Goal: Task Accomplishment & Management: Use online tool/utility

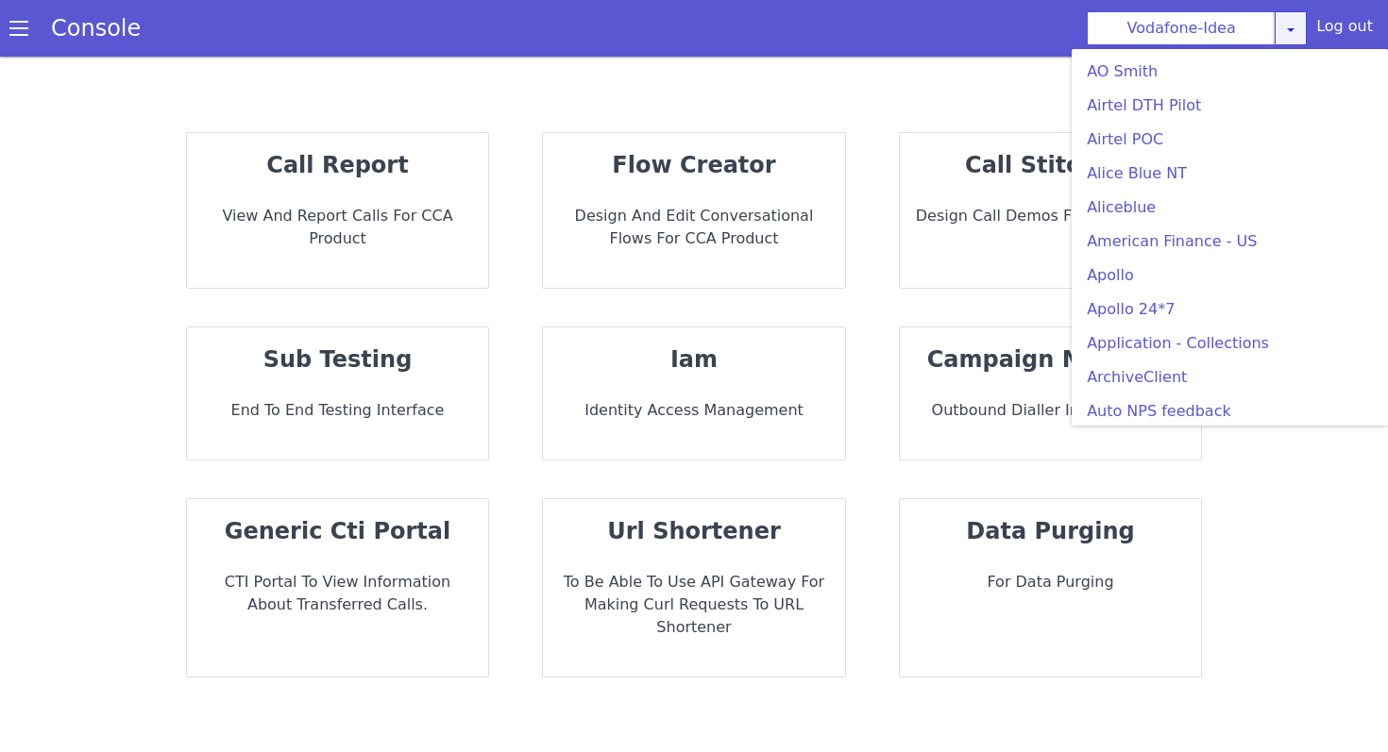
click at [1306, 20] on link at bounding box center [1290, 28] width 32 height 34
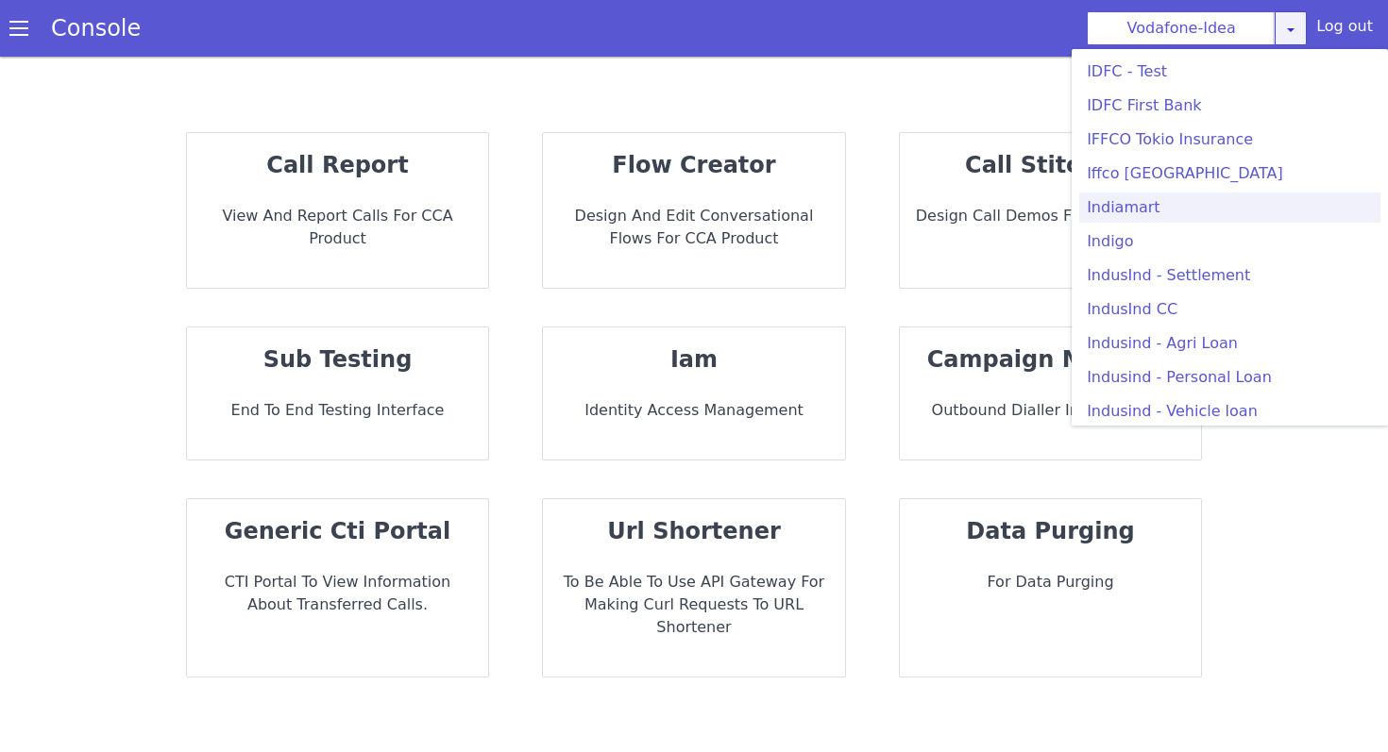
scroll to position [2288, 0]
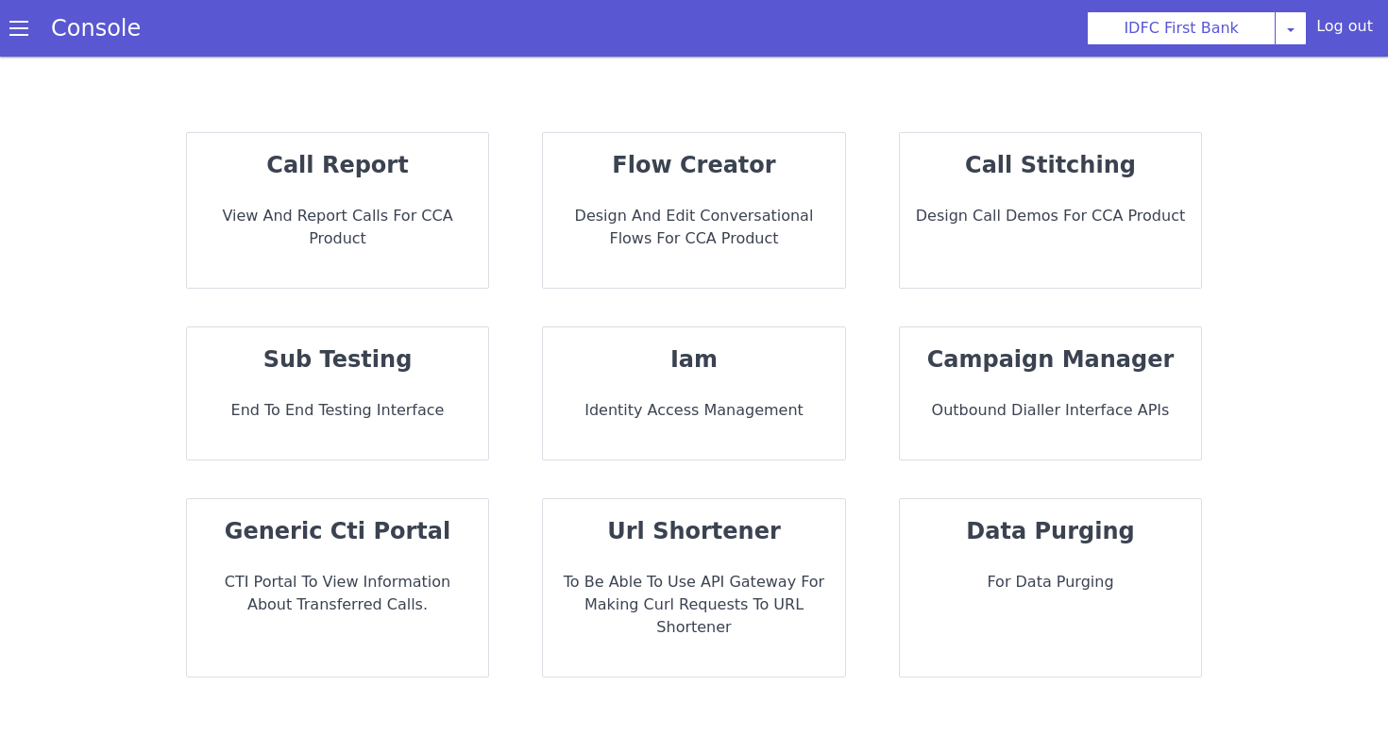
click at [675, 226] on p "Design and Edit Conversational flows for CCA Product" at bounding box center [694, 227] width 272 height 45
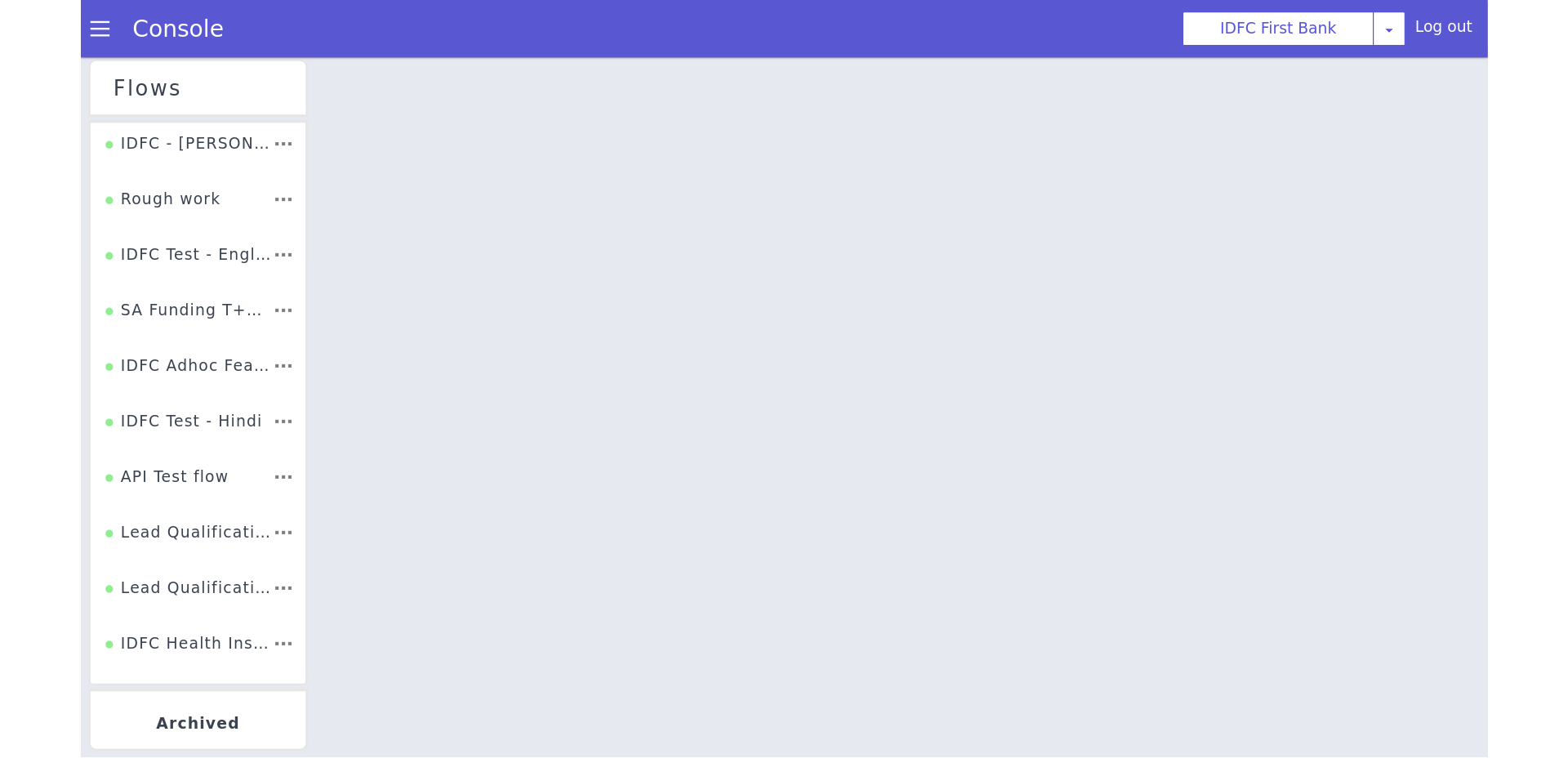
scroll to position [2195, 0]
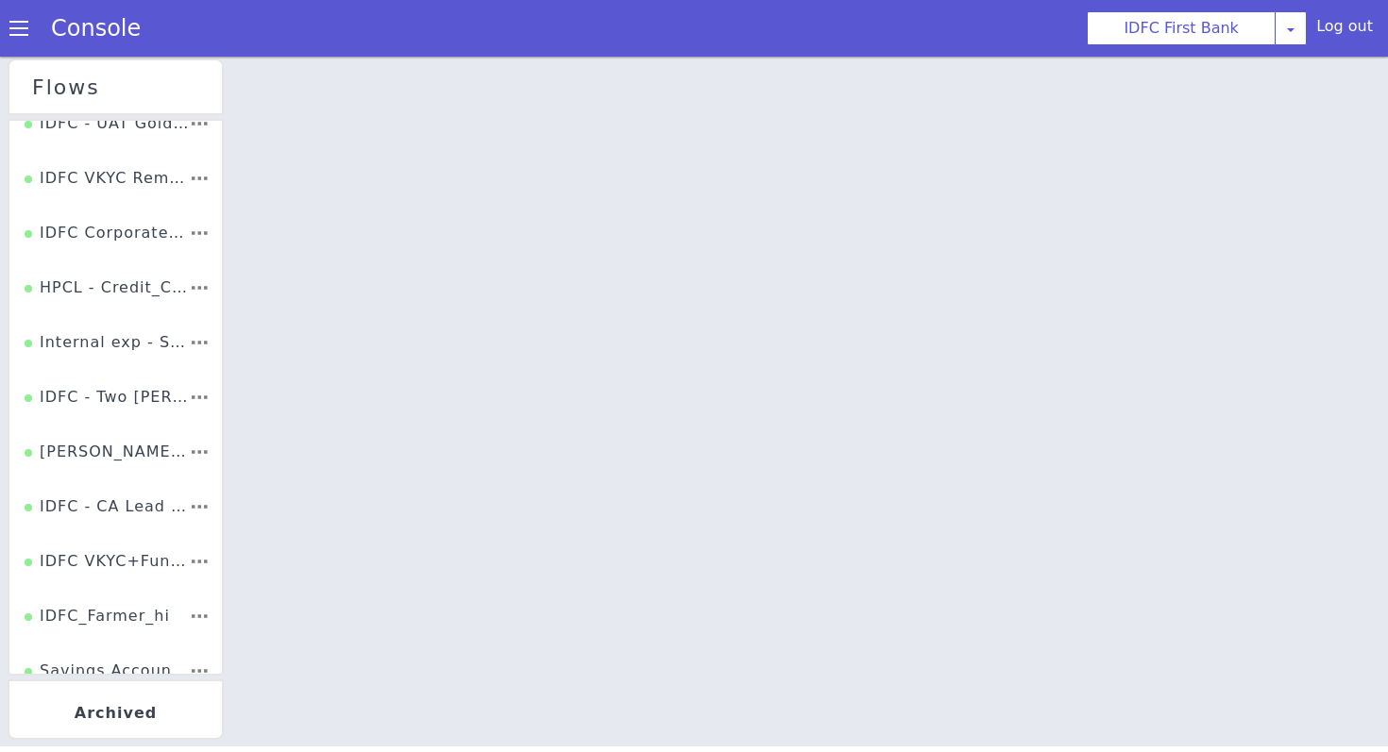
click at [136, 378] on li "IDFC - Two [PERSON_NAME] Loan (refinance)" at bounding box center [115, 404] width 212 height 55
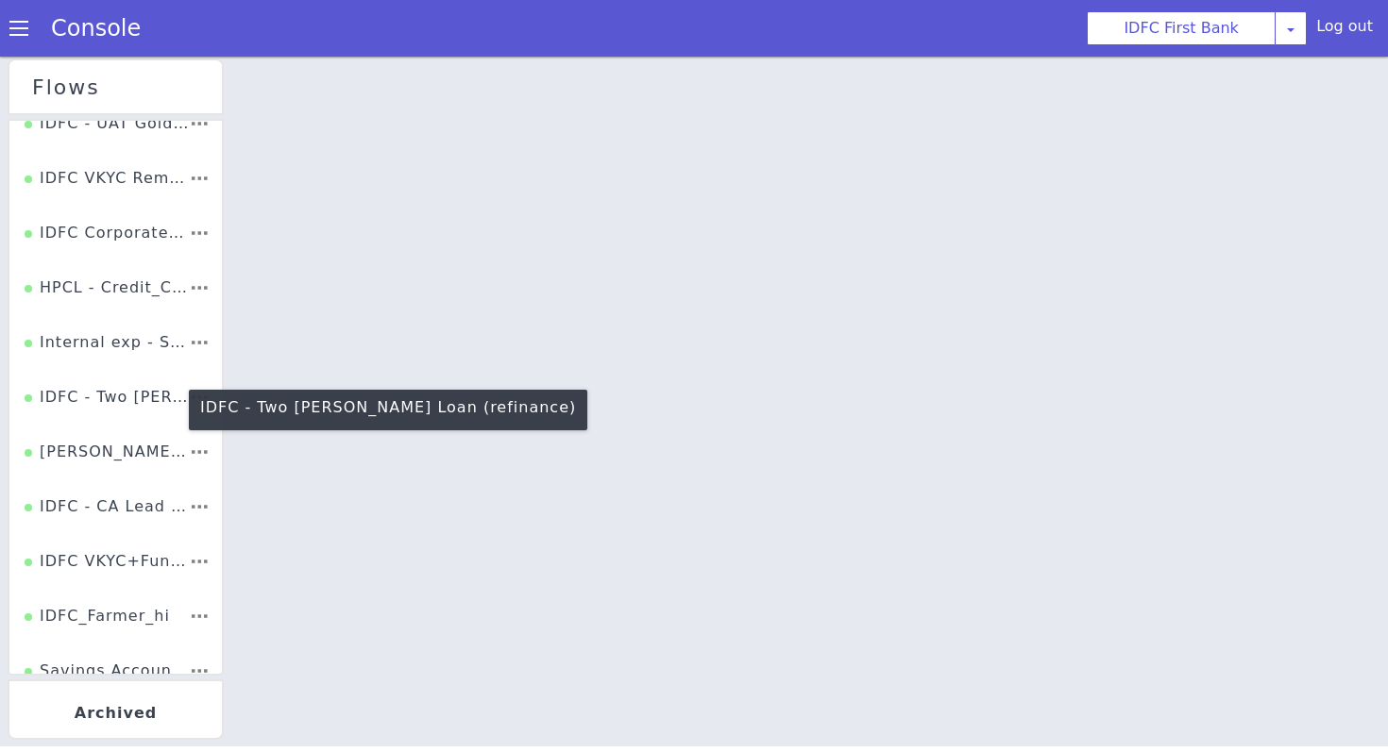
click at [132, 417] on div "IDFC - Two [PERSON_NAME] Loan (refinance)" at bounding box center [107, 404] width 164 height 36
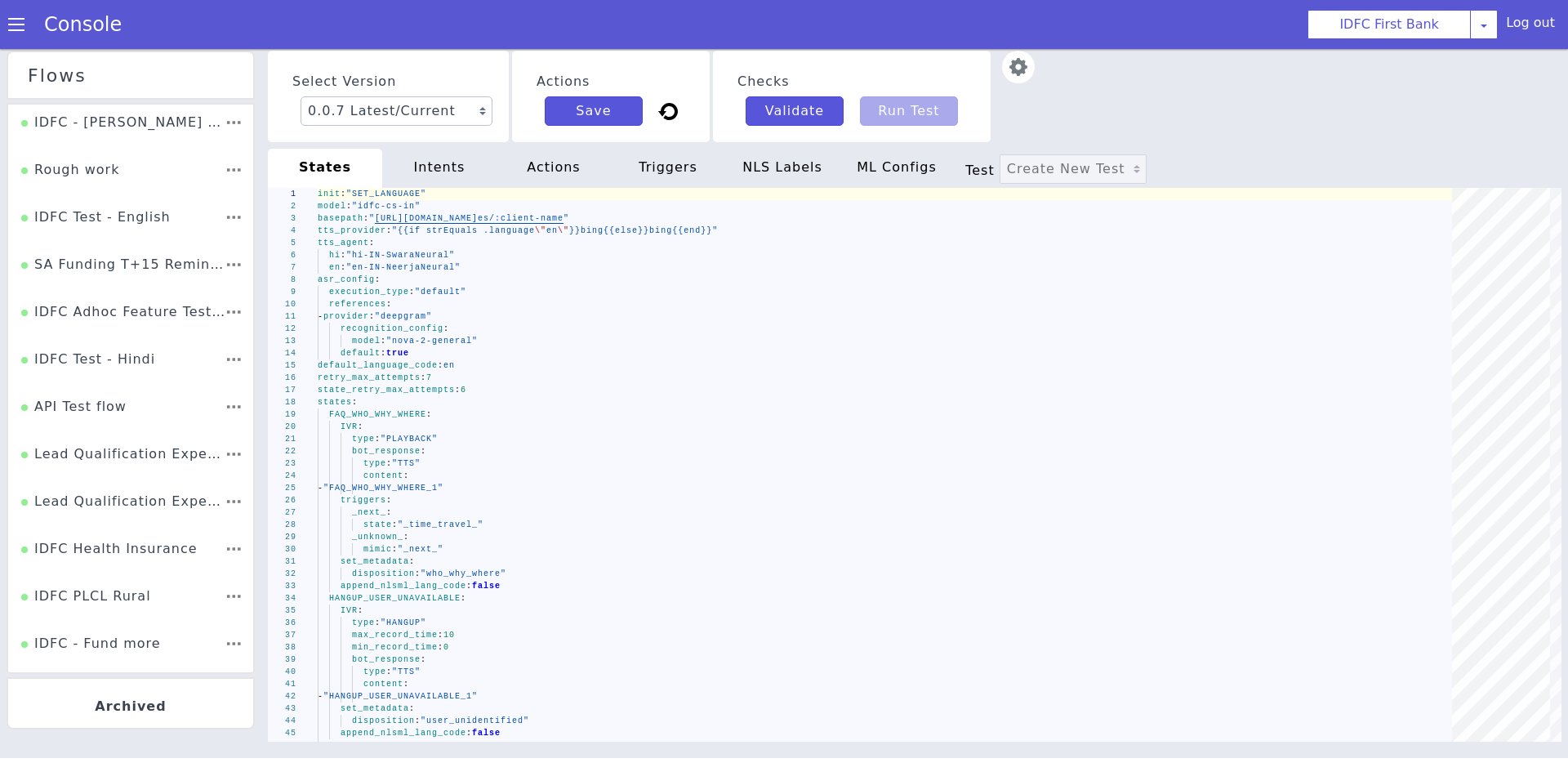
scroll to position [2150, 0]
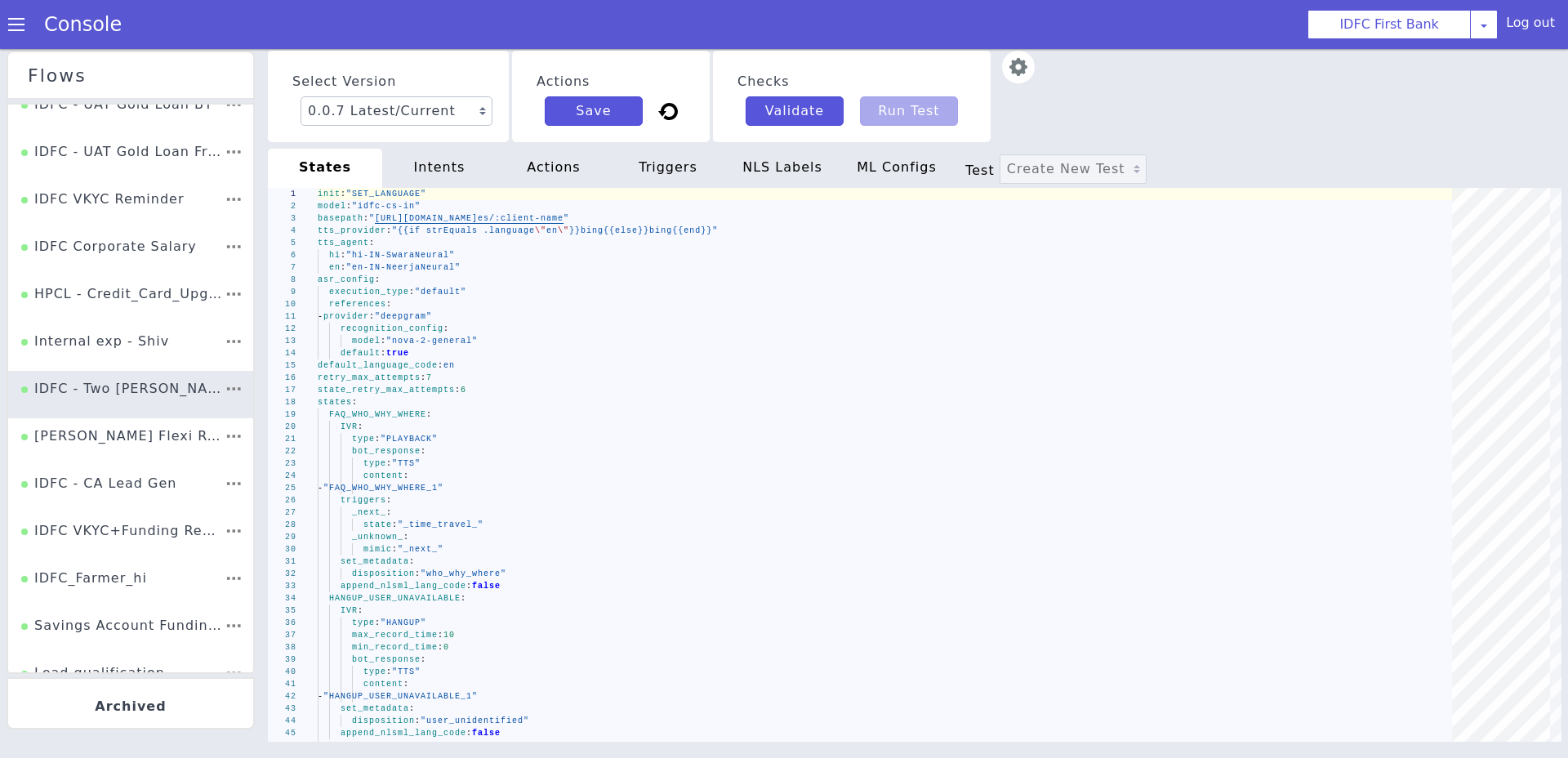
click at [227, 388] on div at bounding box center [233, 394] width 16 height 31
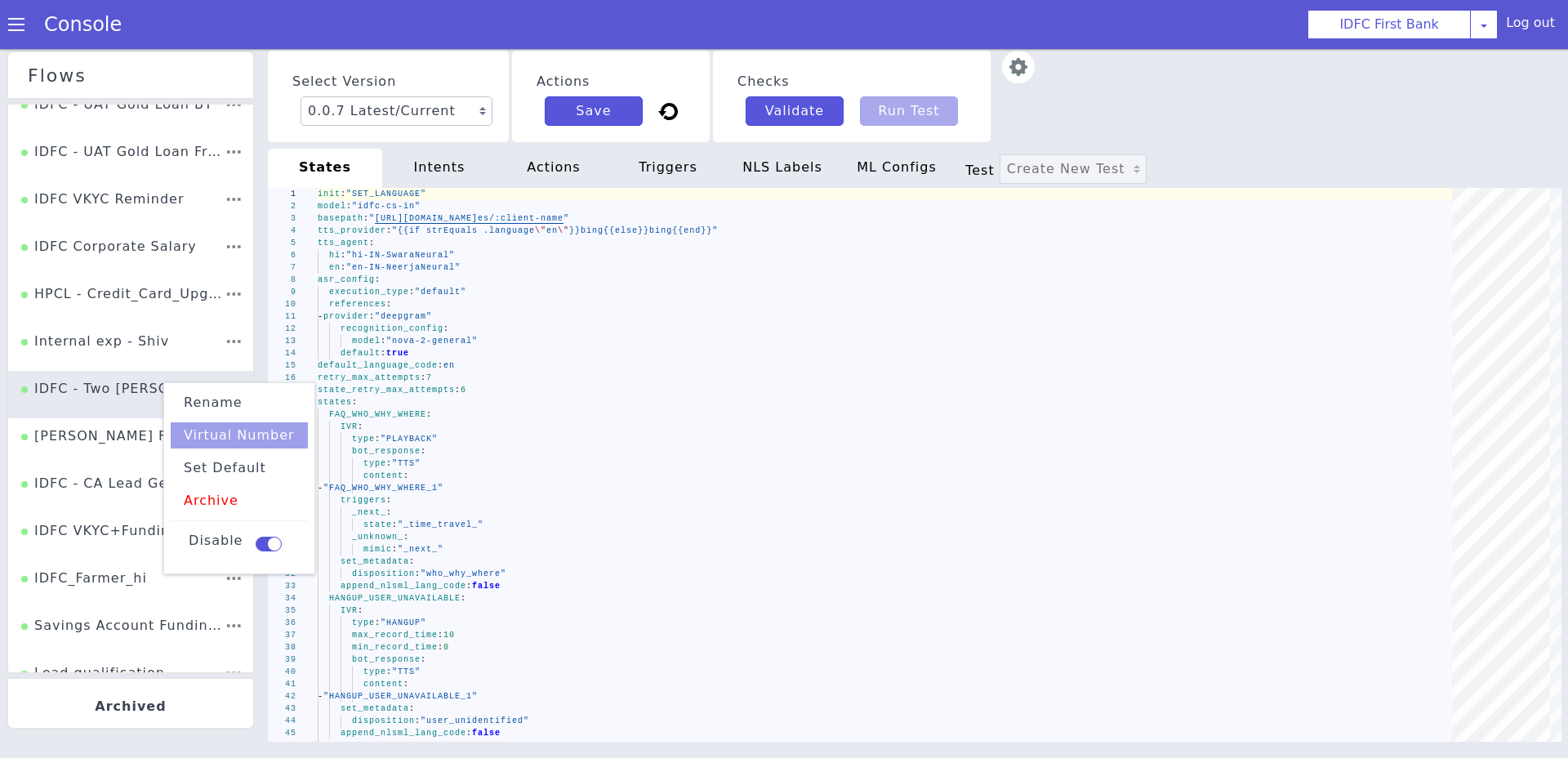
click at [234, 433] on li "Virtual Number" at bounding box center [239, 435] width 138 height 26
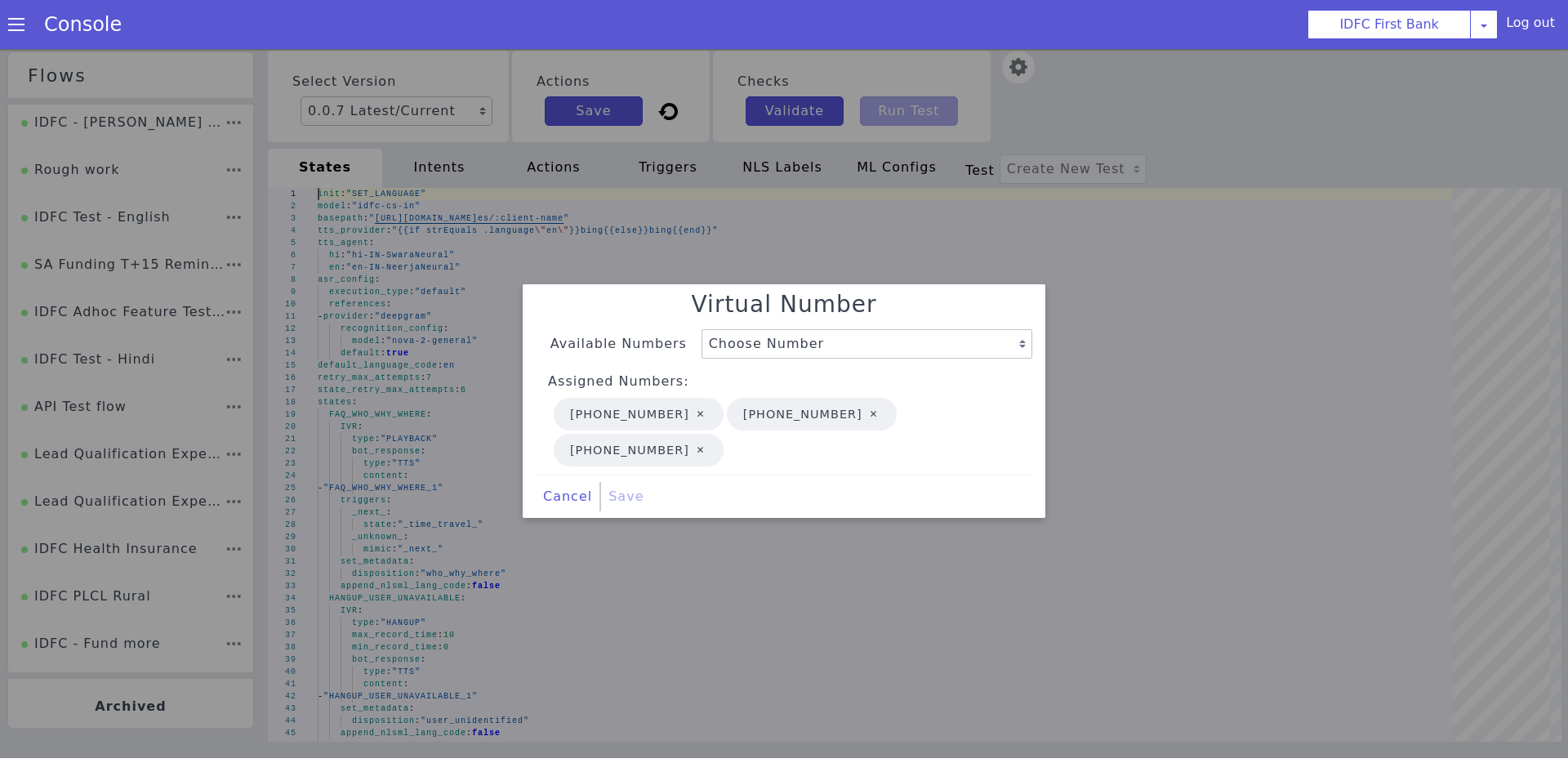
click at [618, 268] on div at bounding box center [784, 401] width 1568 height 714
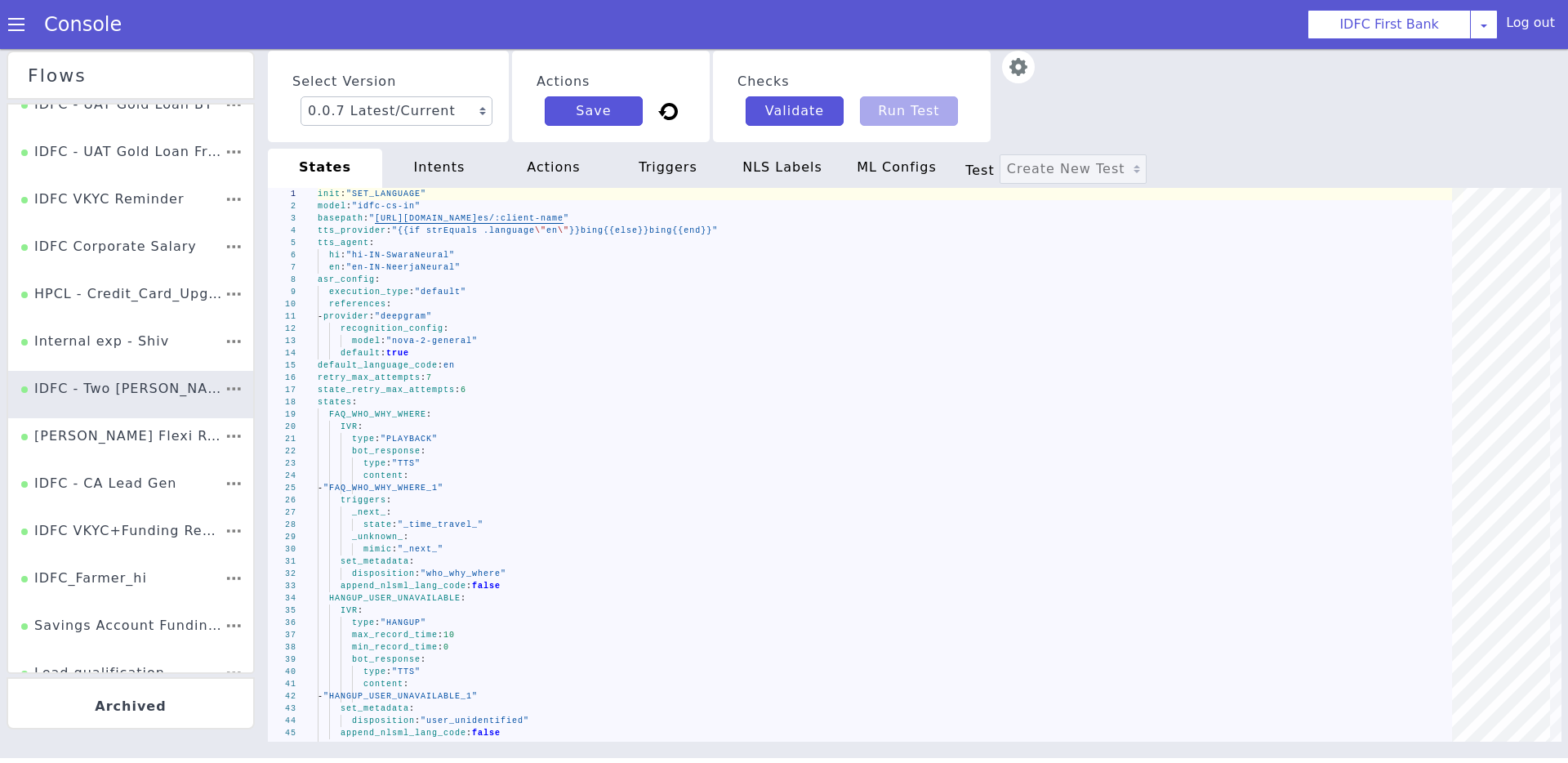
click at [1007, 61] on img at bounding box center [1018, 67] width 33 height 33
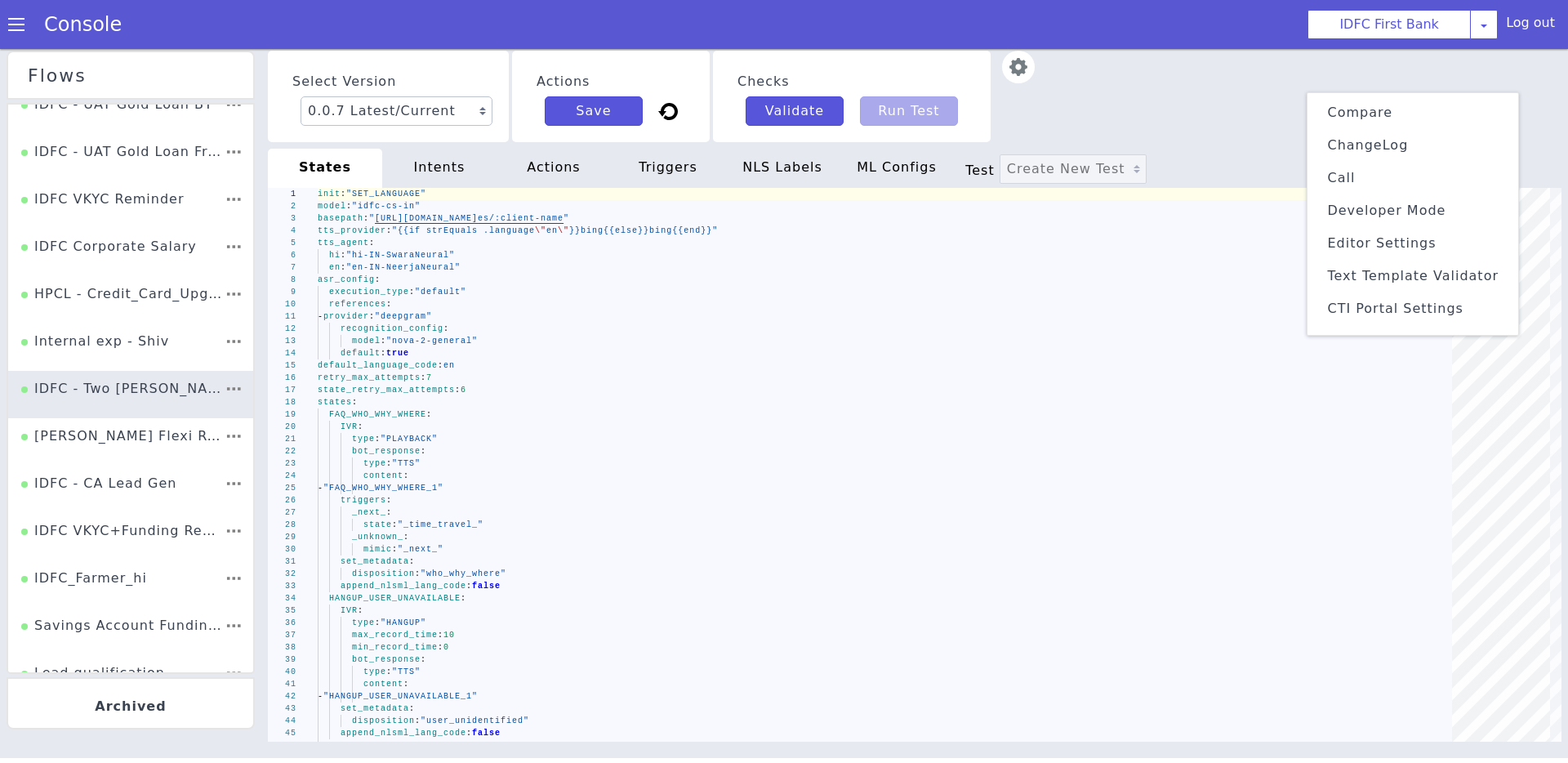
click at [1200, 136] on li "ChangeLog" at bounding box center [1412, 145] width 197 height 26
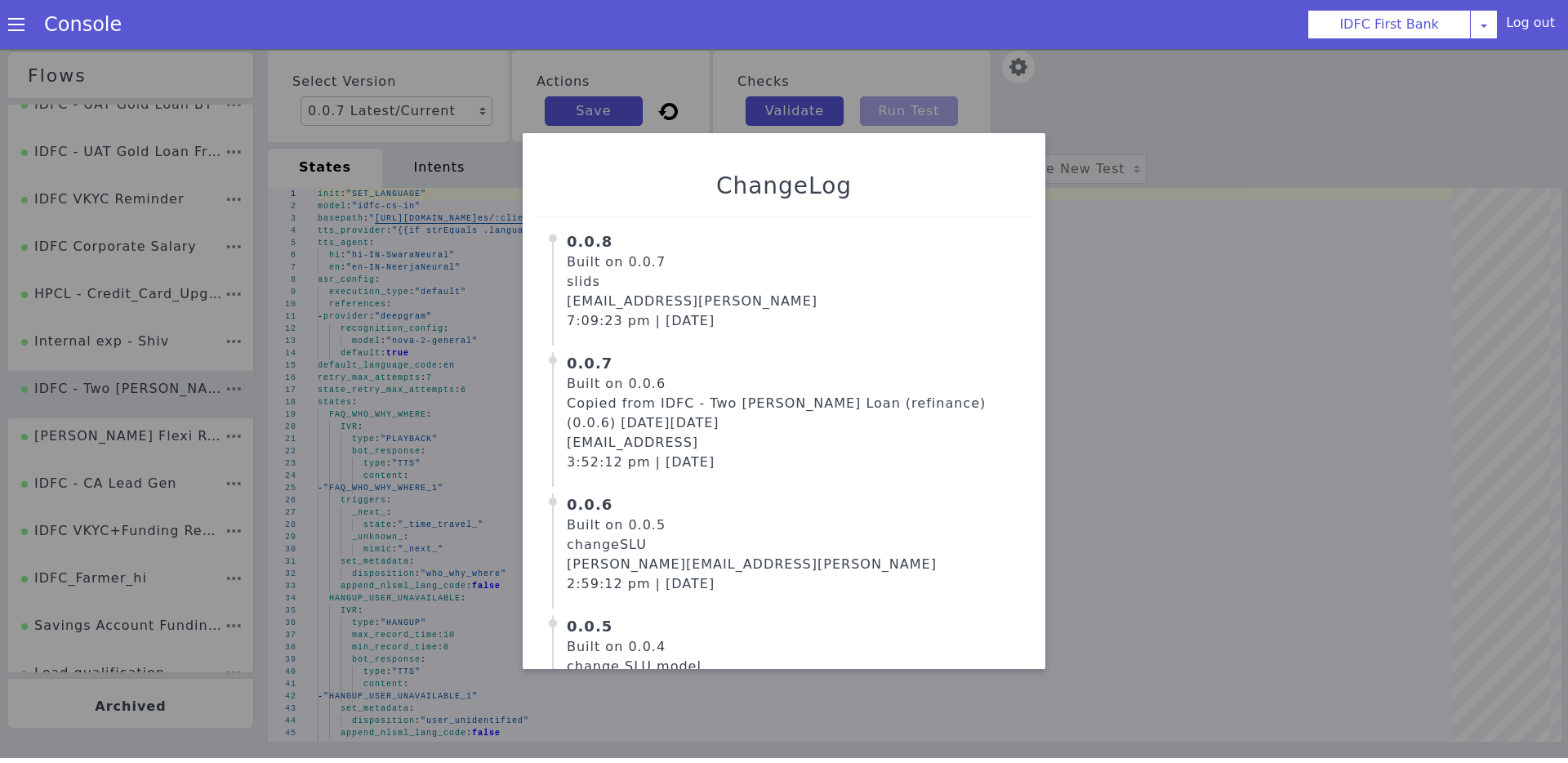
click at [1200, 210] on div at bounding box center [784, 401] width 1568 height 714
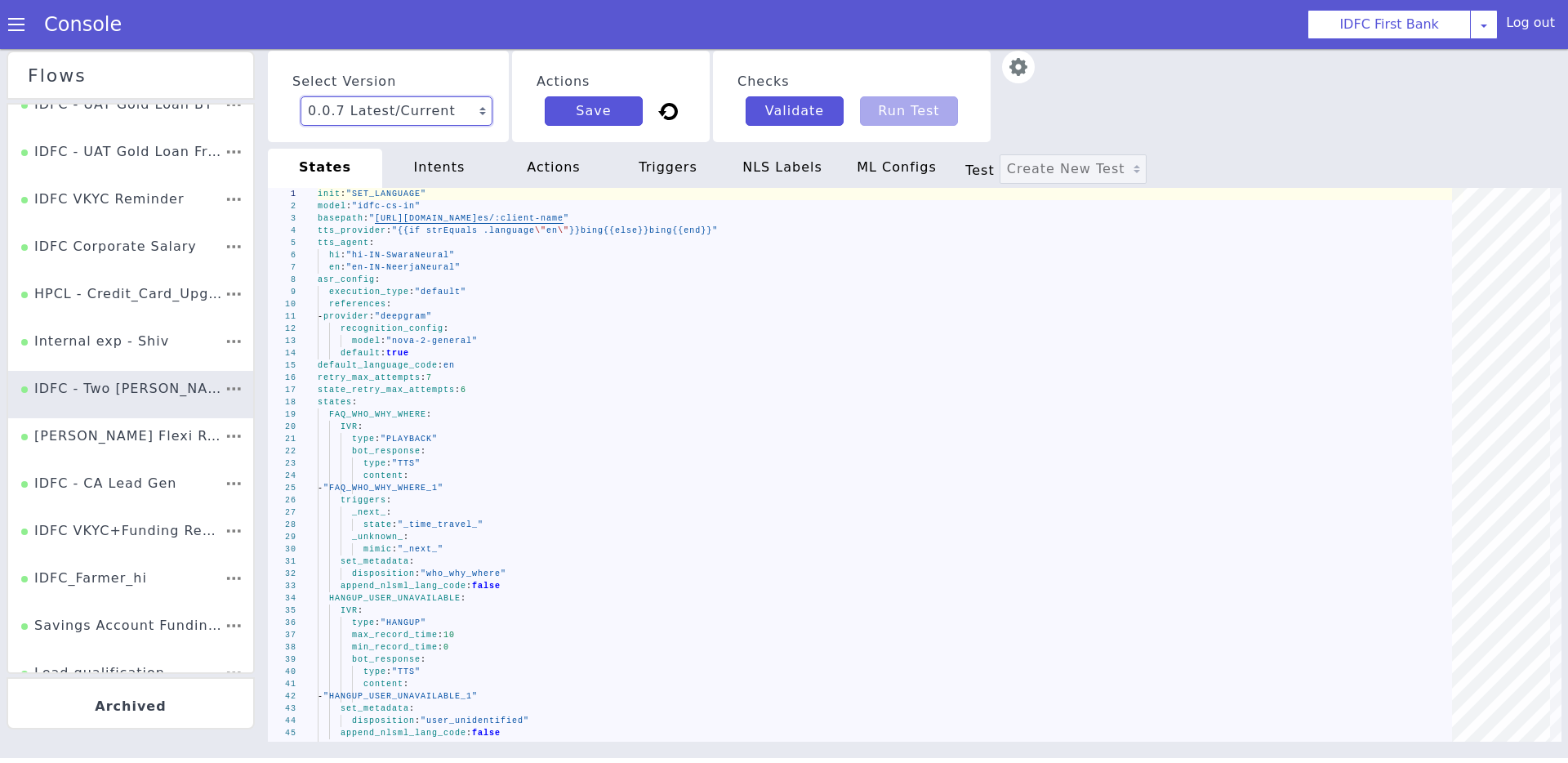
click at [419, 113] on select "0.0.7 Latest/Current 0.0.6 0.0.5 0.0.4 0.0.3 0.0.2 0.0.1" at bounding box center [396, 111] width 192 height 29
click at [76, 0] on html "Console IDFC First Bank AO Smith Airtel DTH Pilot Airtel POC Alice Blue NT Alic…" at bounding box center [784, 376] width 1568 height 763
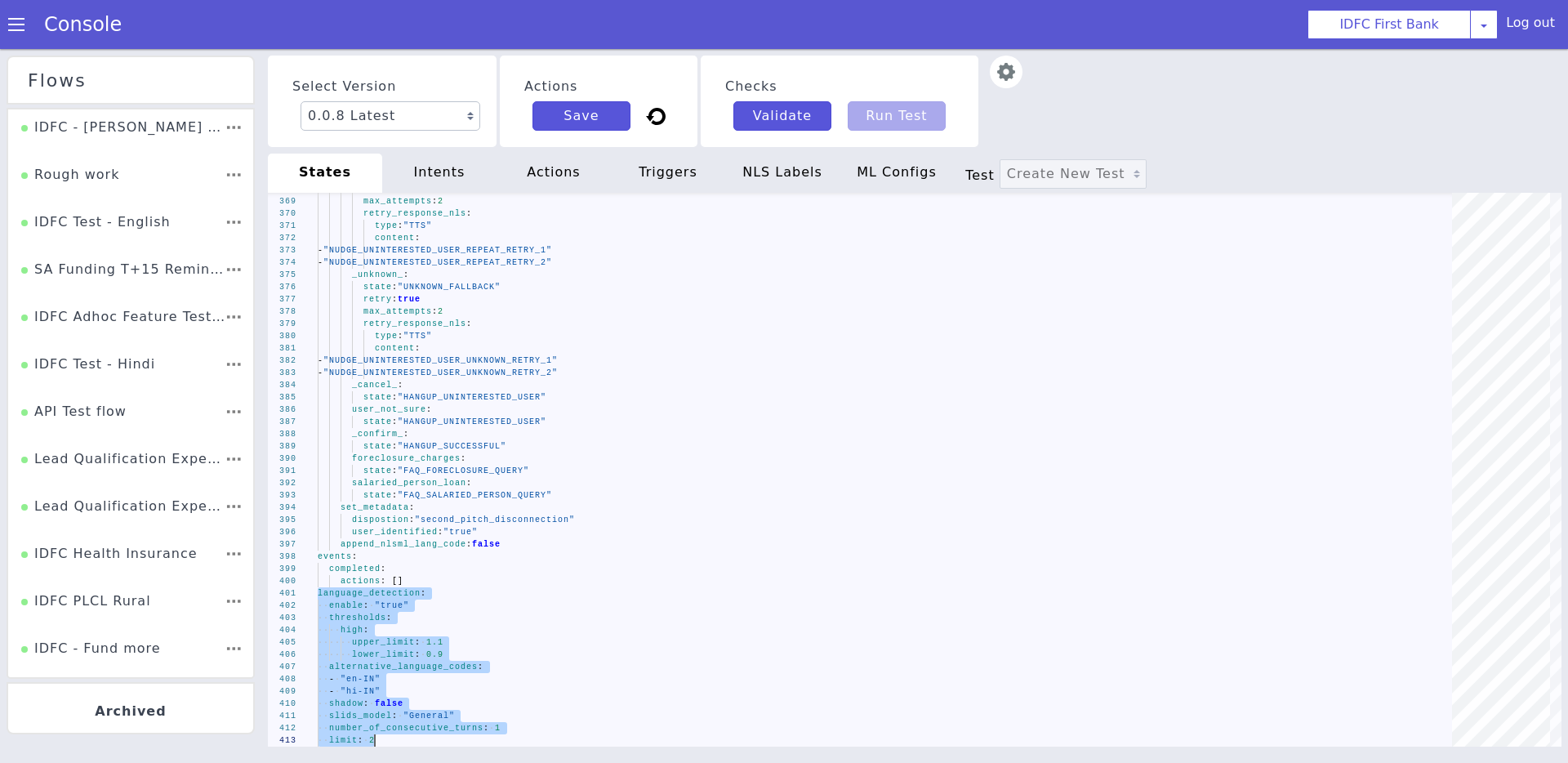
drag, startPoint x: 318, startPoint y: 591, endPoint x: 490, endPoint y: 755, distance: 237.7
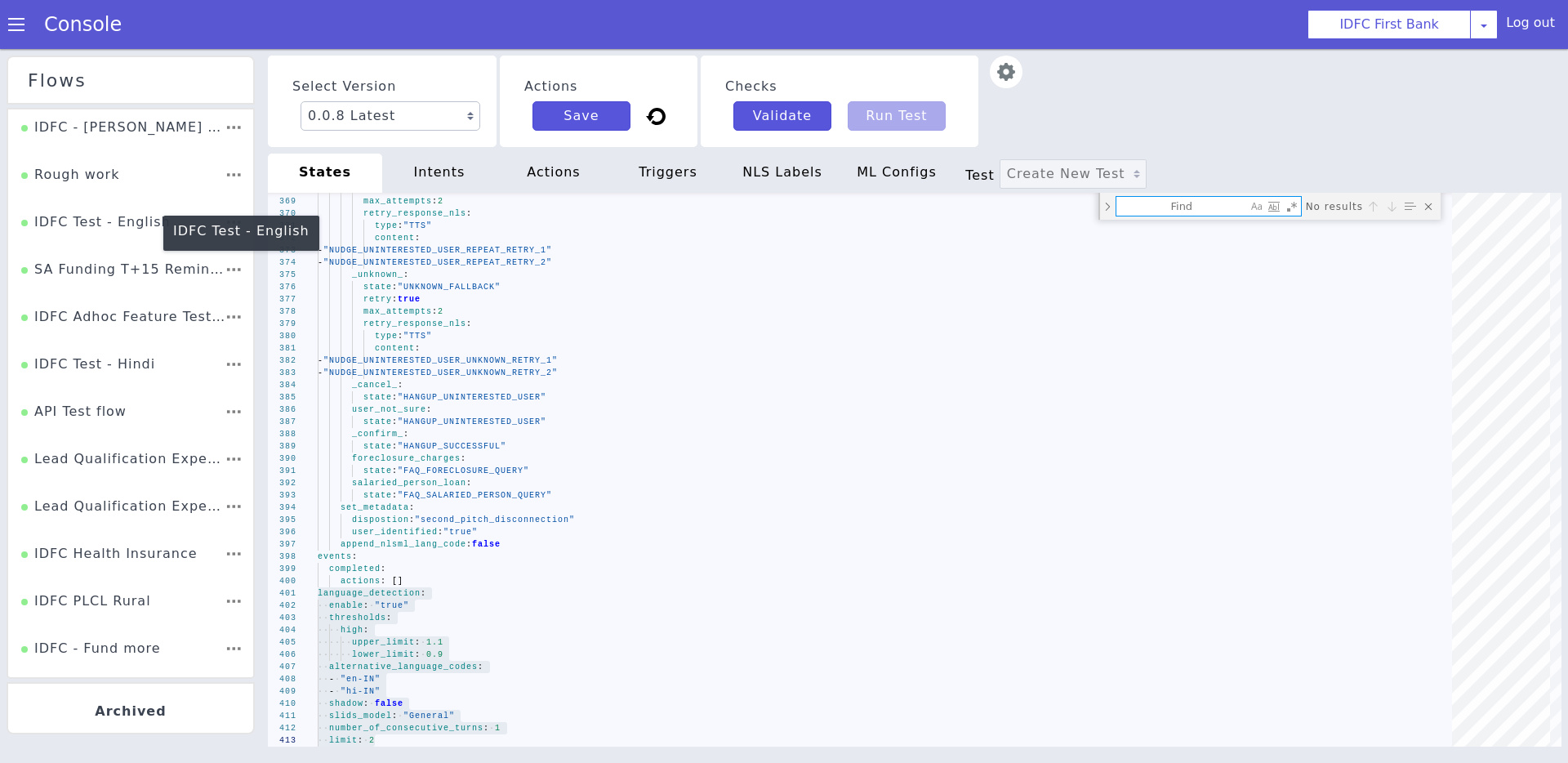
type textarea "init: "SET_LANGUAGE" model: "idfc-cs-in" basepath: "https://s3.ap-south-1.amazo…"
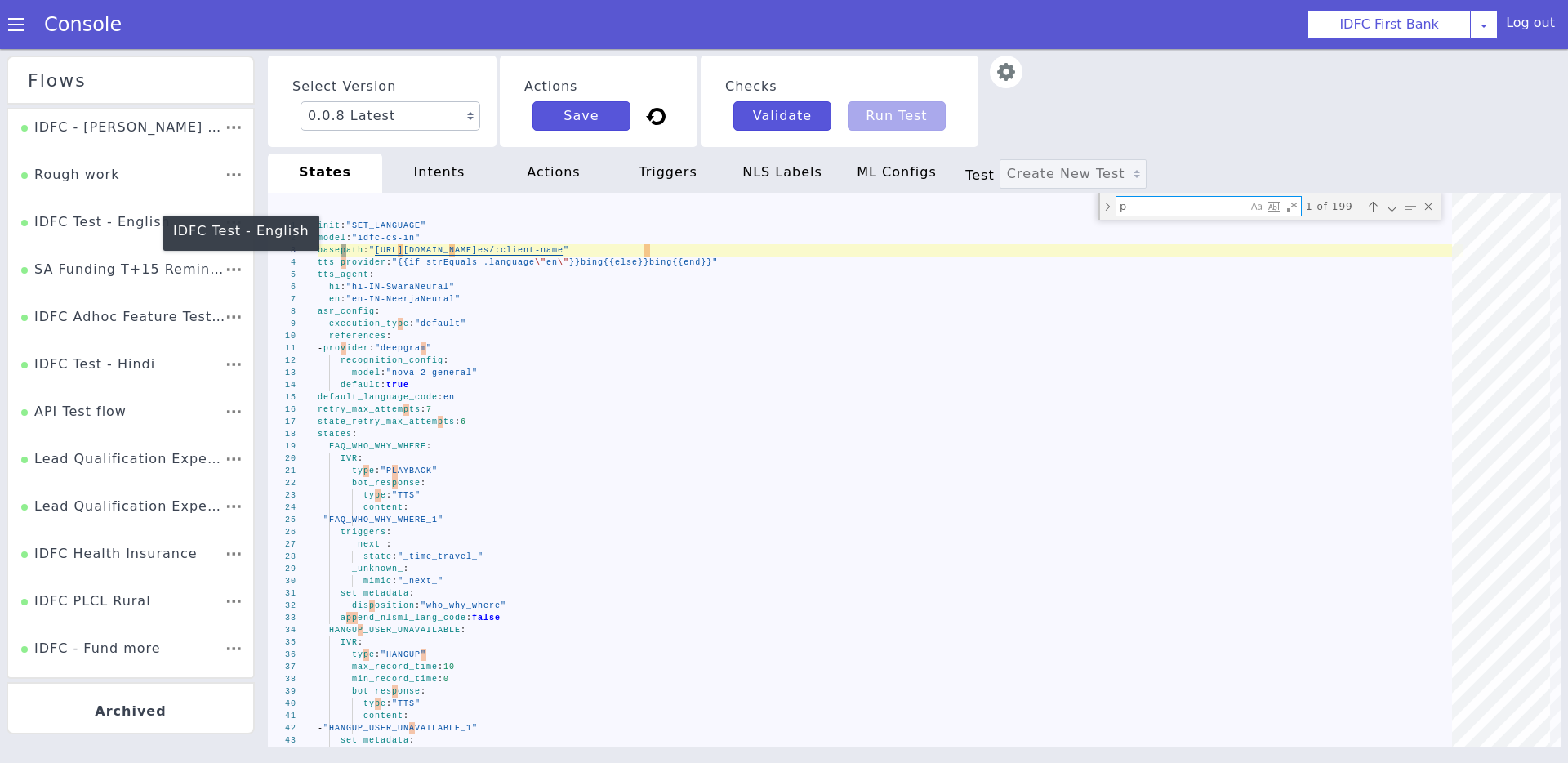
type textarea "pe"
type textarea "- "COF_CONFIRM_AVAILABILTY_OOS_RETRY_1" set_metadata: faq_states: - "FAQ_FORECL…"
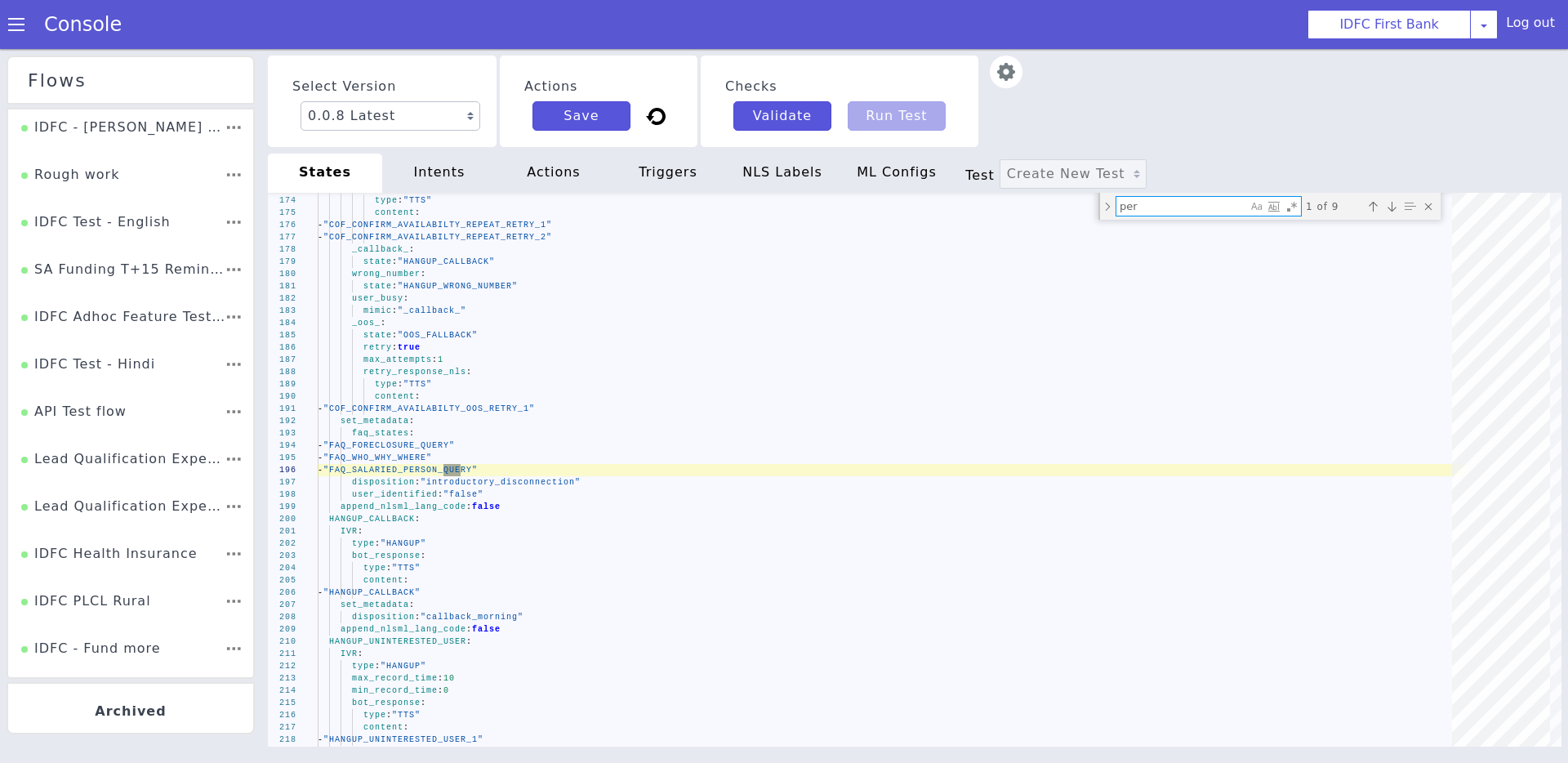
type textarea "per"
click at [1029, 16] on section "Console IDFC First Bank AO Smith Airtel DTH Pilot Airtel POC Alice Blue NT Alic…" at bounding box center [784, 24] width 1568 height 49
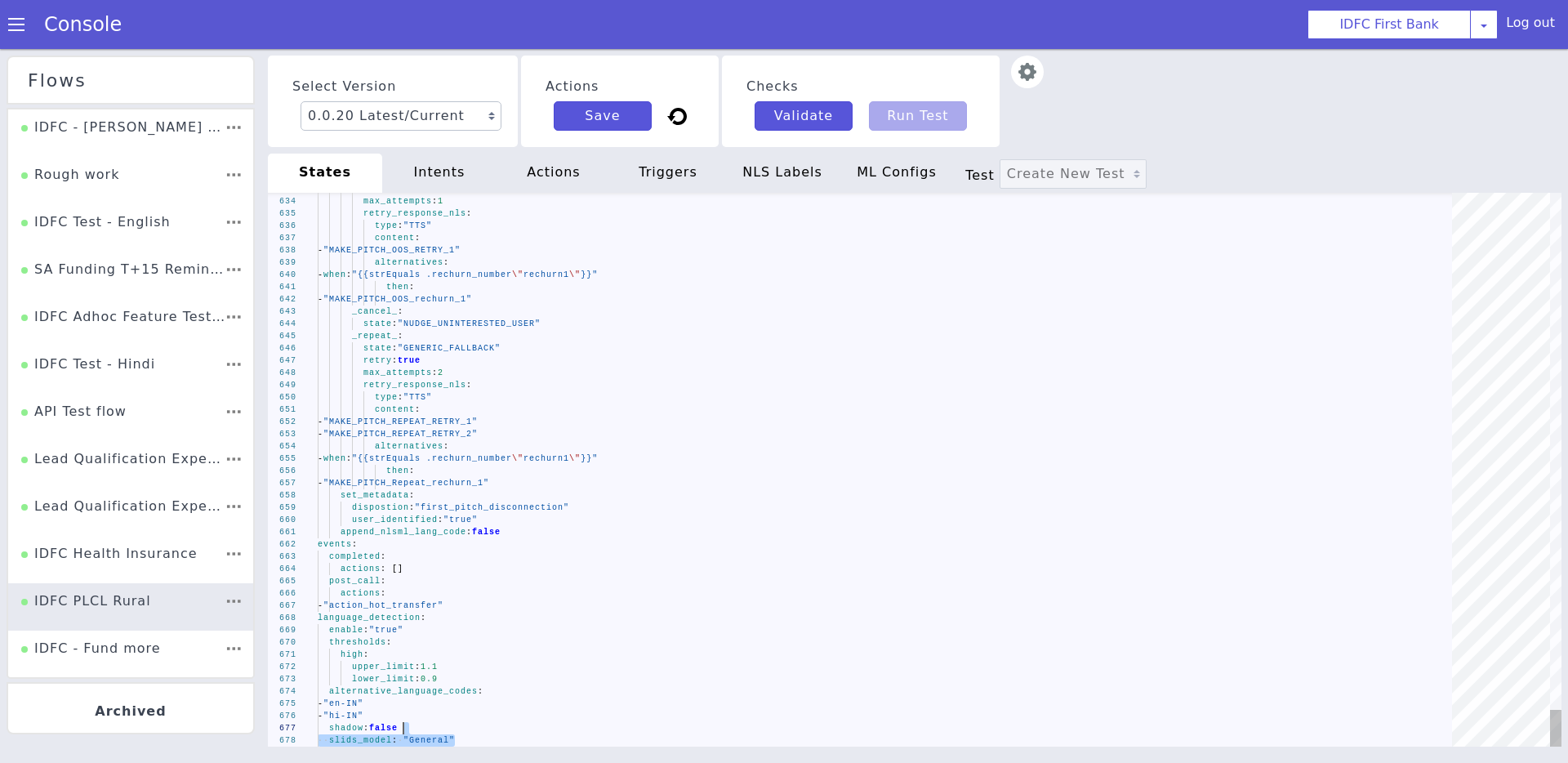
type textarea "append_nlsml_lang_code: false events: completed: actions: [] post_call: actions…"
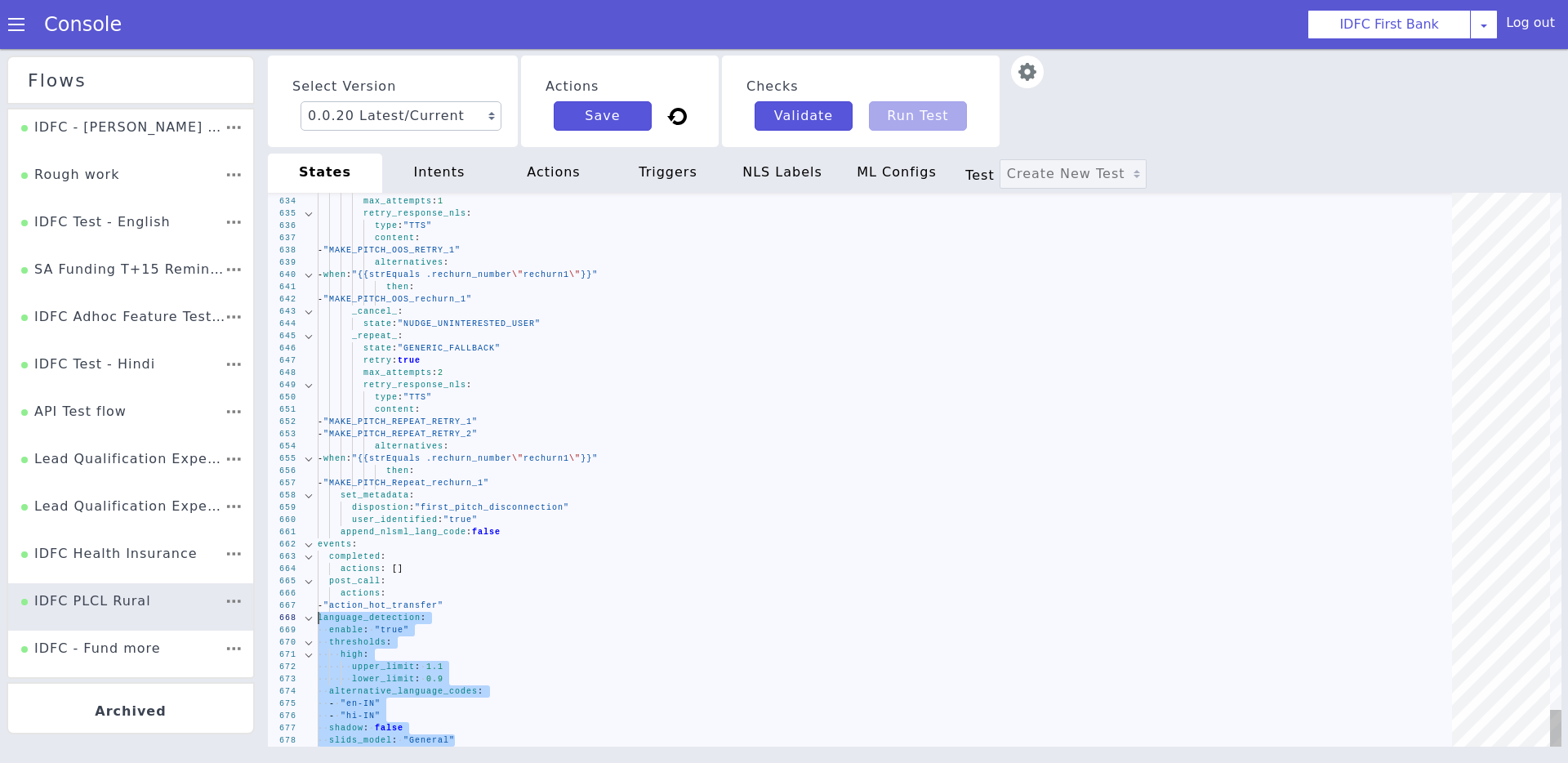
drag, startPoint x: 456, startPoint y: 736, endPoint x: 313, endPoint y: 614, distance: 188.0
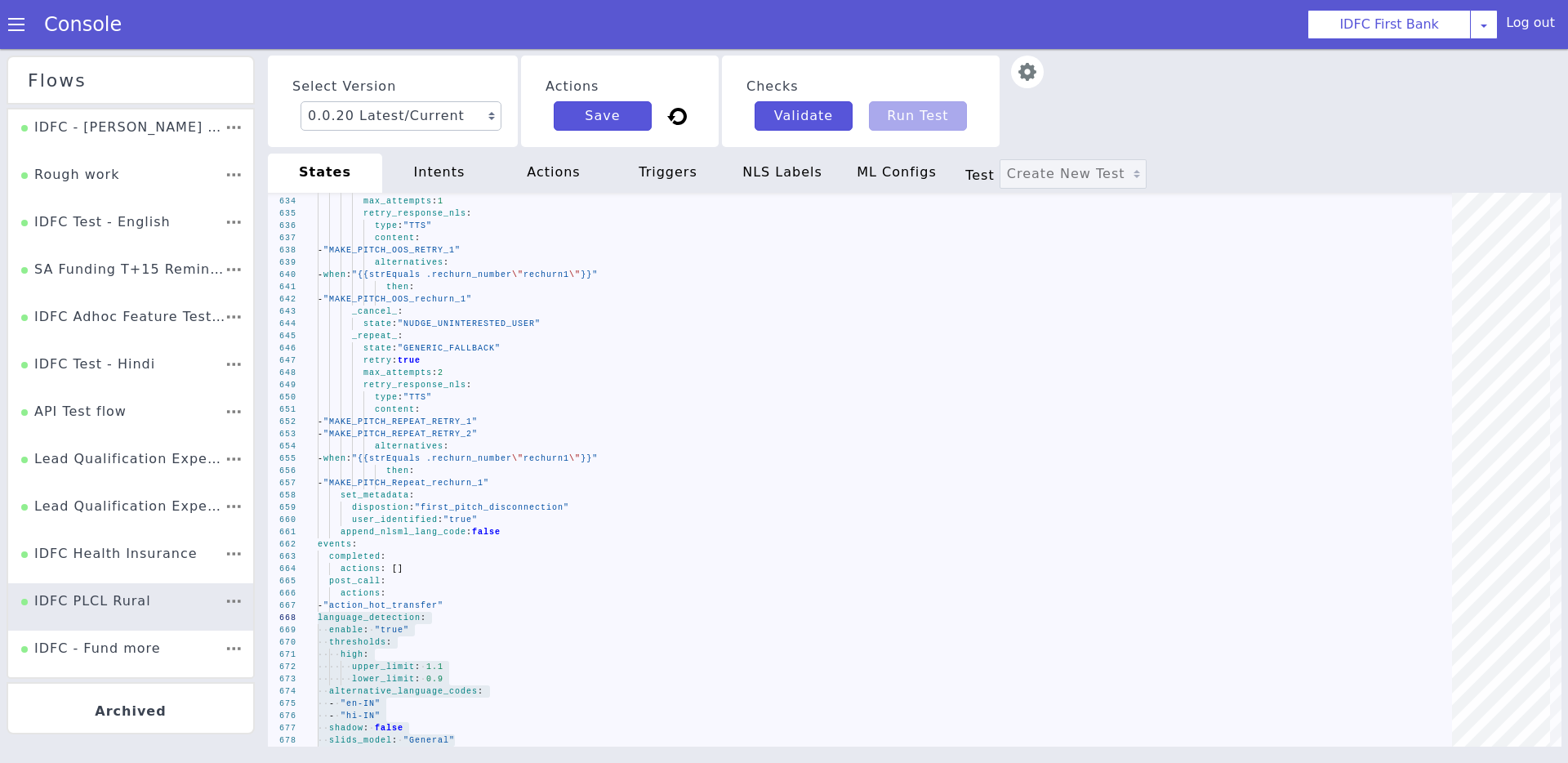
scroll to position [2150, 0]
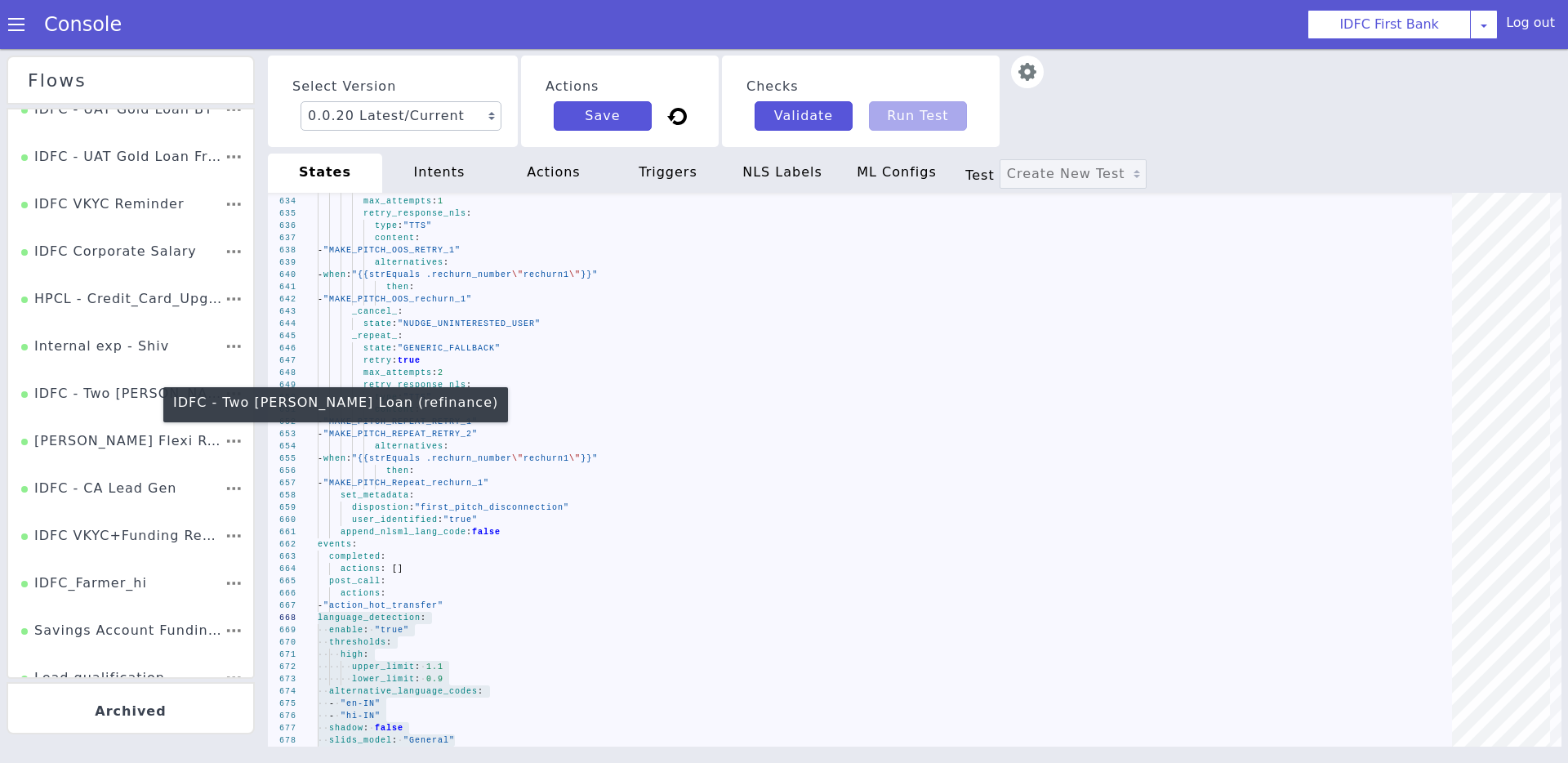
click at [1342, 409] on div "IDFC - Two [PERSON_NAME] Loan (refinance)" at bounding box center [1444, 426] width 204 height 33
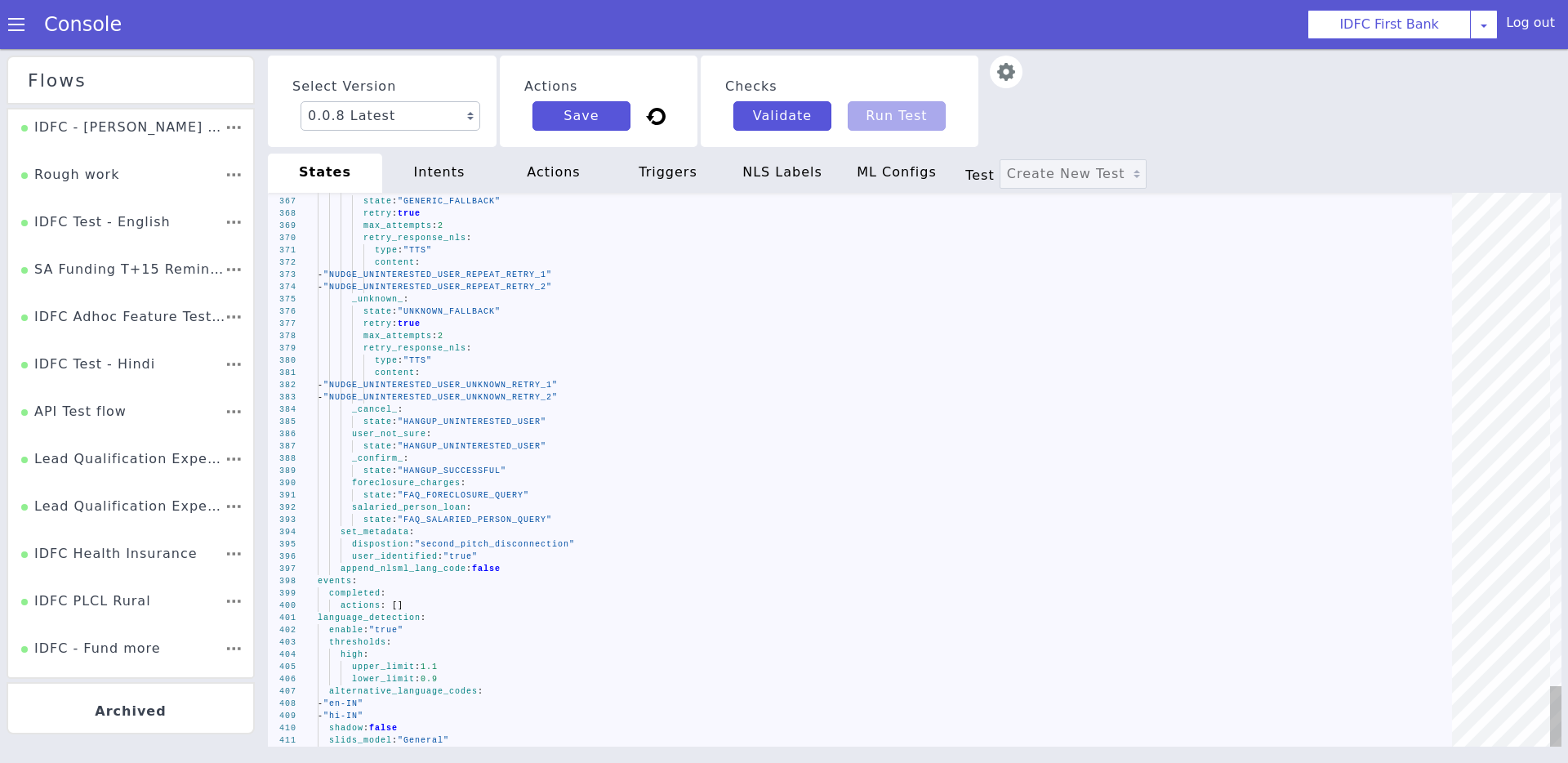
type textarea "content: - "NUDGE_UNINTERESTED_USER_UNKNOWN_RETRY_1" - "NUDGE_UNINTERESTED_USER…"
click at [891, 428] on div "user_not_sure :" at bounding box center [890, 434] width 1145 height 12
click at [1002, 68] on img at bounding box center [1018, 72] width 33 height 33
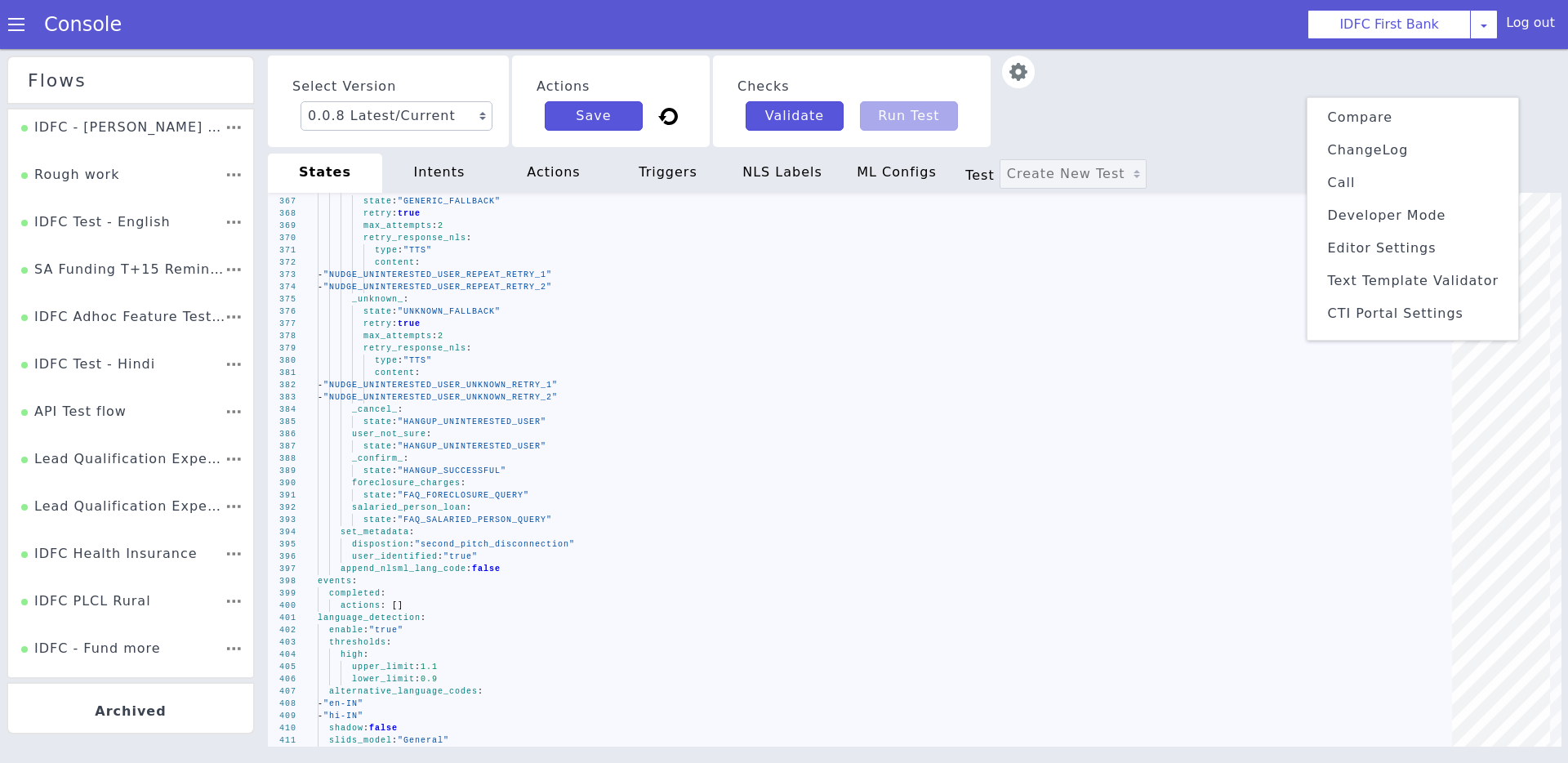
click at [1383, 275] on span "Text Template Validator" at bounding box center [1412, 280] width 171 height 16
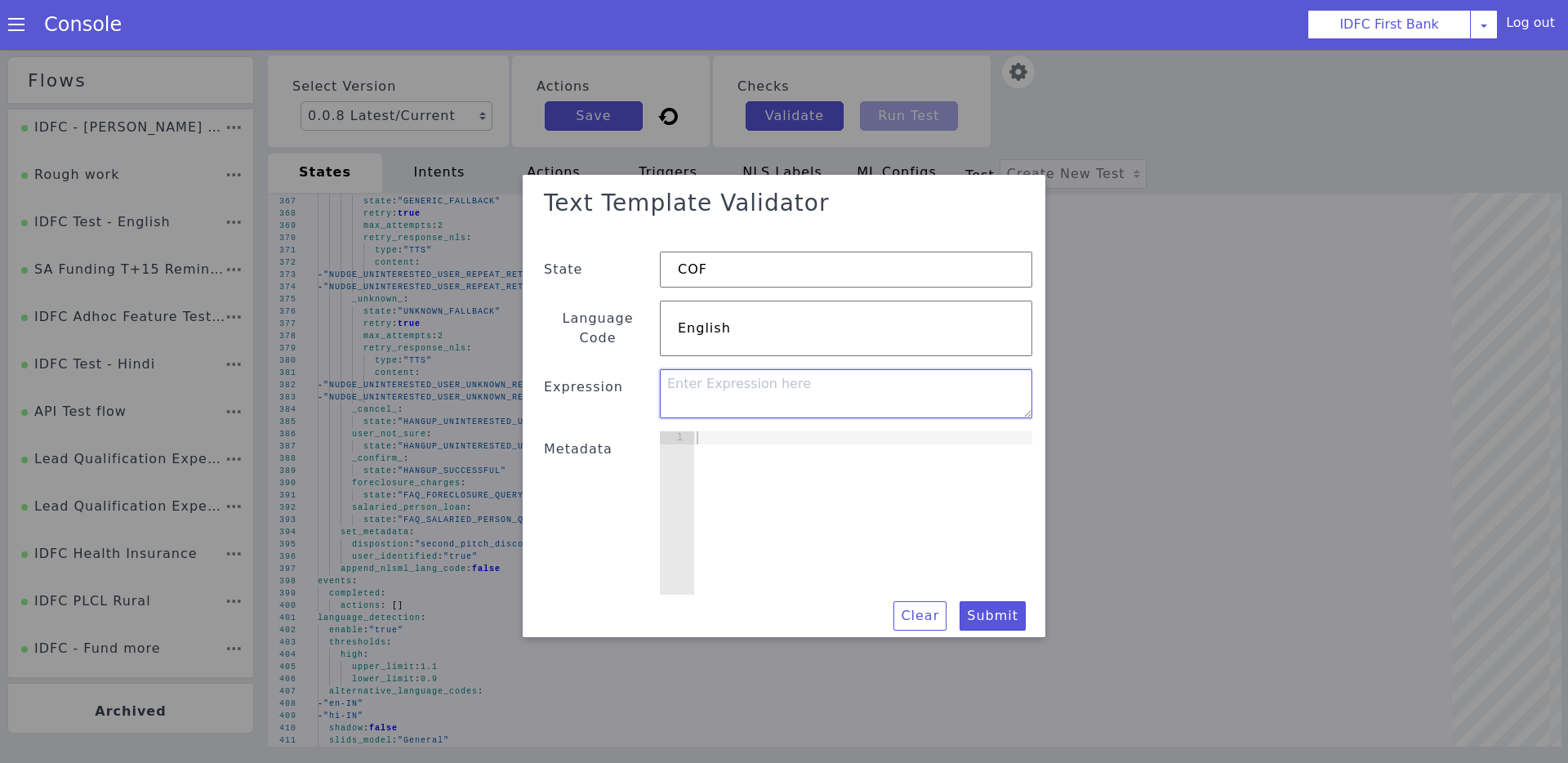
click at [726, 381] on textarea at bounding box center [846, 396] width 372 height 49
paste textarea "{{if (strEquals .language \"en\")}} nova-2-phonecall {{else}}default{{end}}"
type textarea "{{if (strEquals .language \"en\")}} nova-2-phonecall {{else}}default{{end}}"
click at [778, 454] on div at bounding box center [862, 529] width 339 height 189
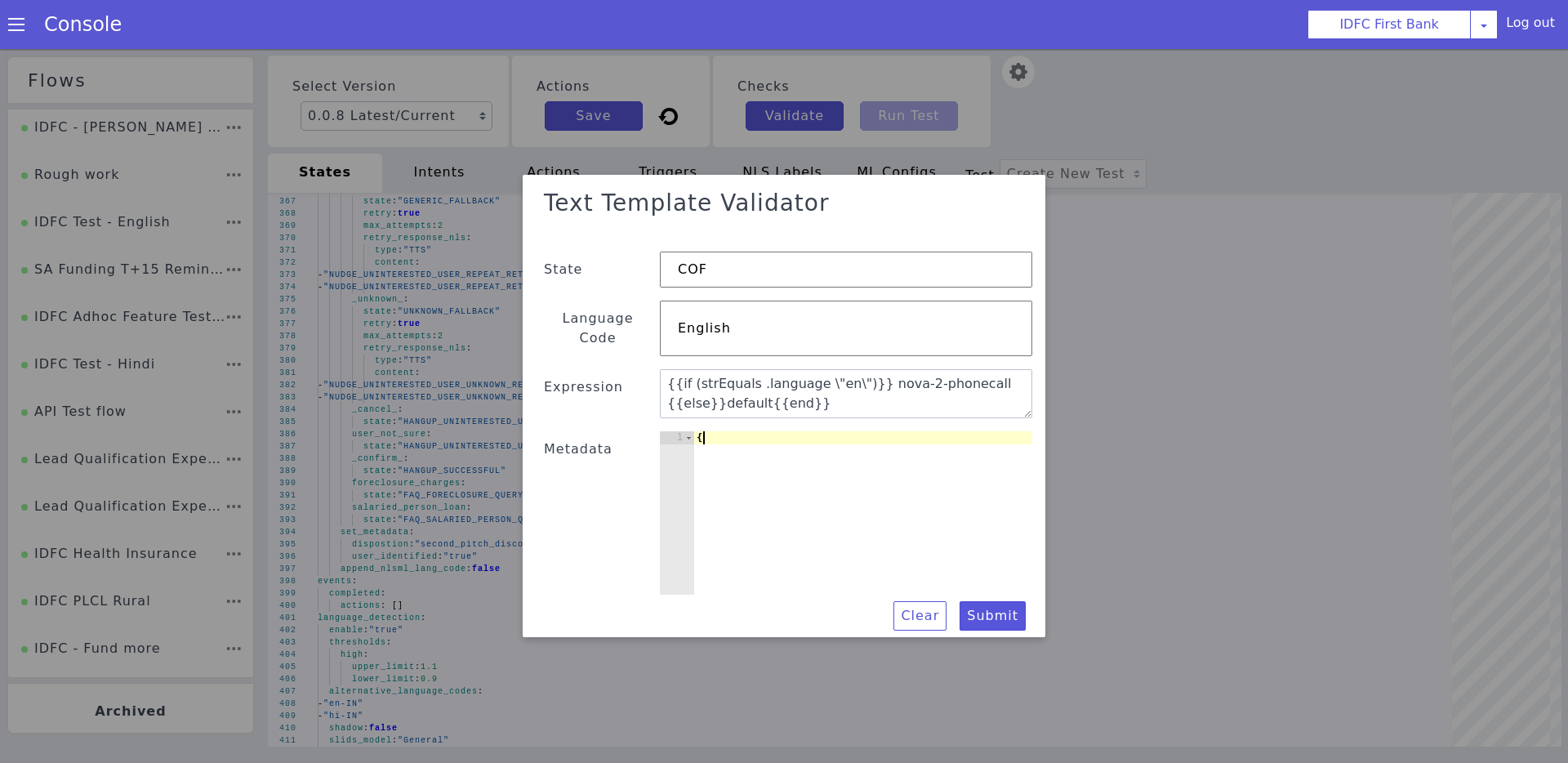
type textarea "{}"
type textarea ""language": "en""
click at [750, 663] on button "Submit" at bounding box center [720, 698] width 61 height 71
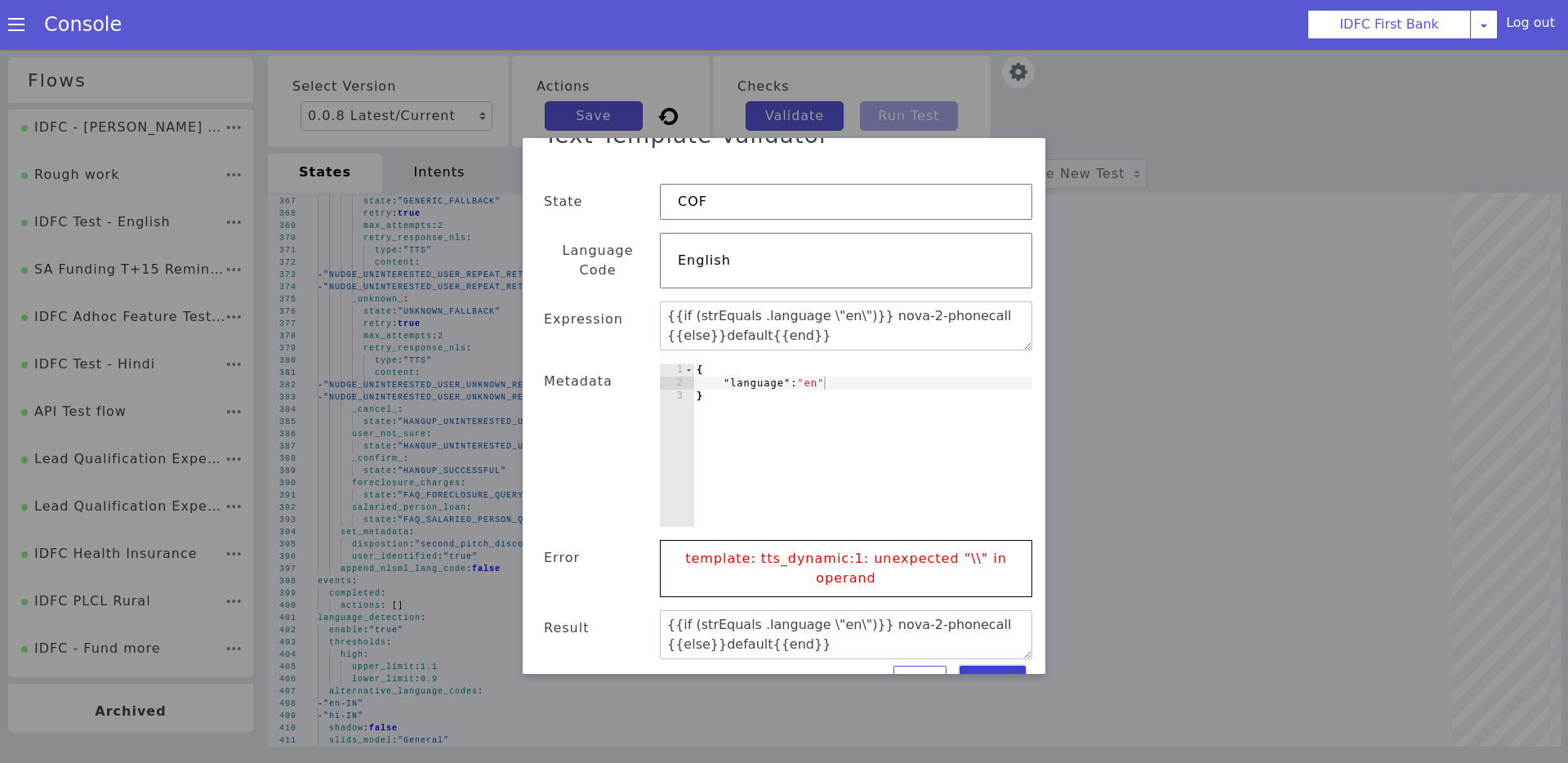
scroll to position [39, 0]
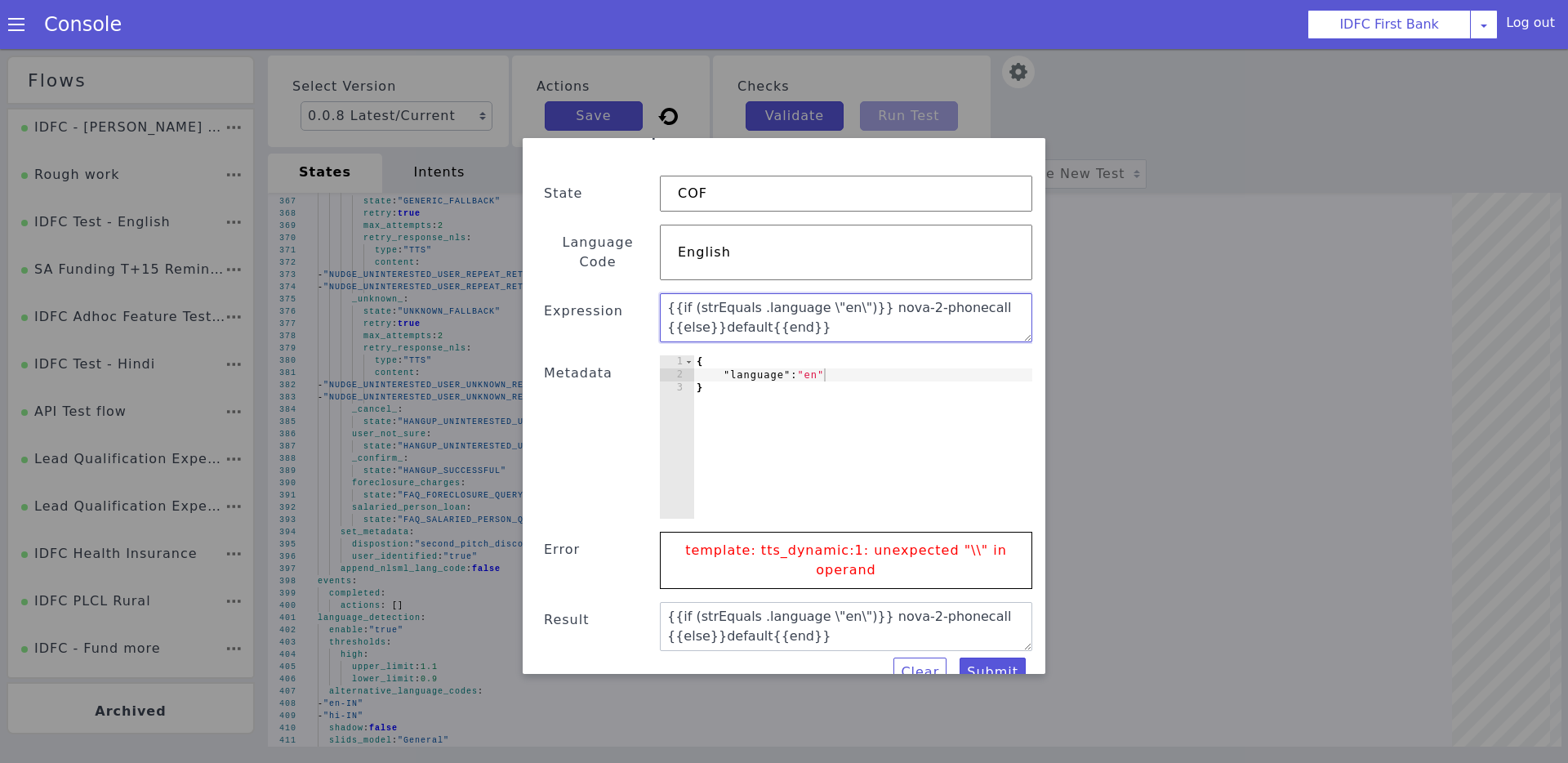
click at [816, 292] on textarea "{{if (strEquals .language \"en\")}} nova-2-phonecall {{else}}default{{end}}" at bounding box center [884, 369] width 339 height 244
click at [836, 297] on textarea "{{if (strEquals .language "en\")}} nova-2-phonecall {{else}}default{{end}}" at bounding box center [846, 321] width 372 height 49
type textarea "{{if (strEquals .language "en")}} nova-2-phonecall {{else}}default{{end}}"
click at [992, 661] on button "Submit" at bounding box center [992, 676] width 66 height 29
type textarea "nova-2-phonecall"
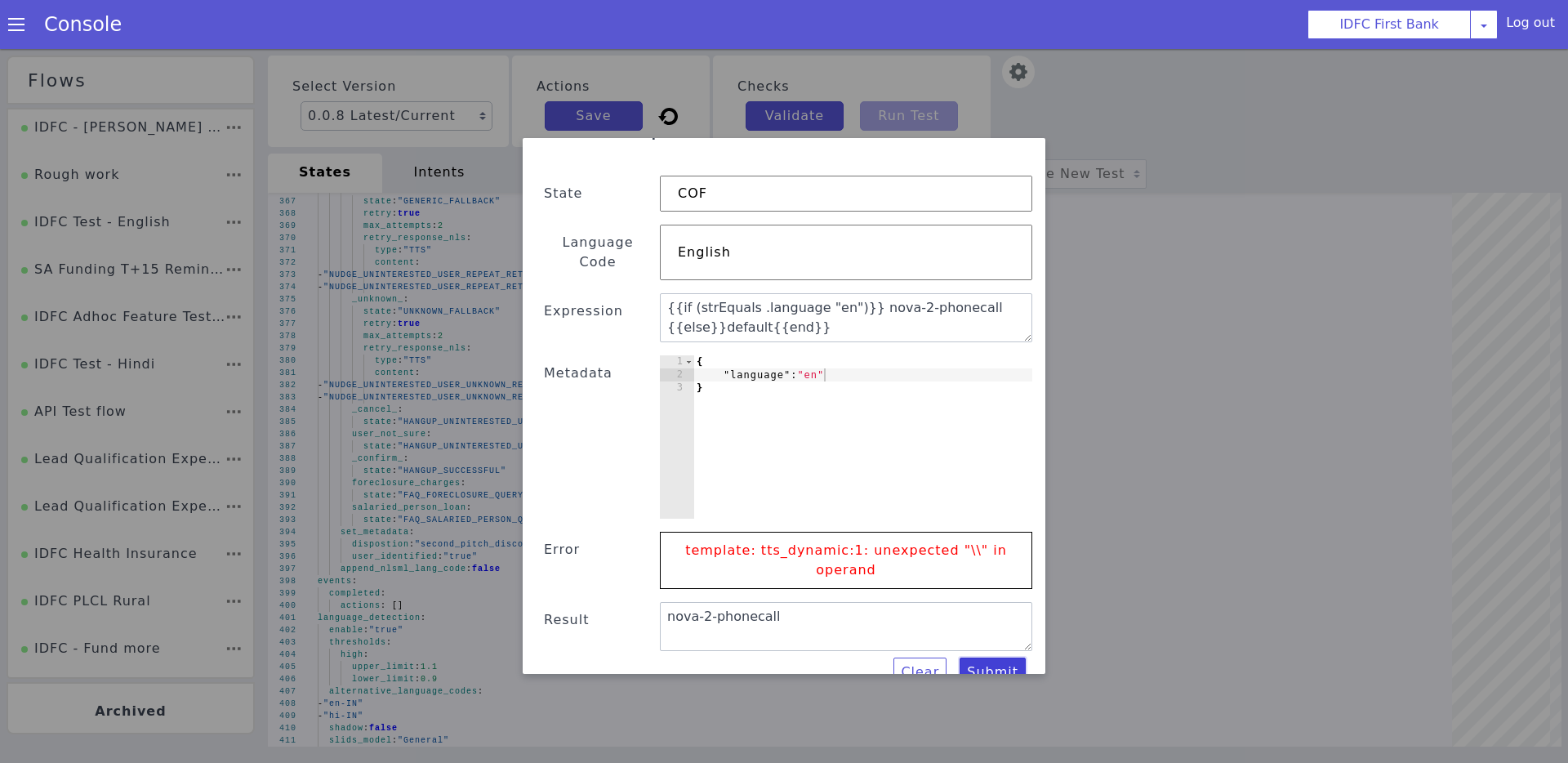
scroll to position [0, 0]
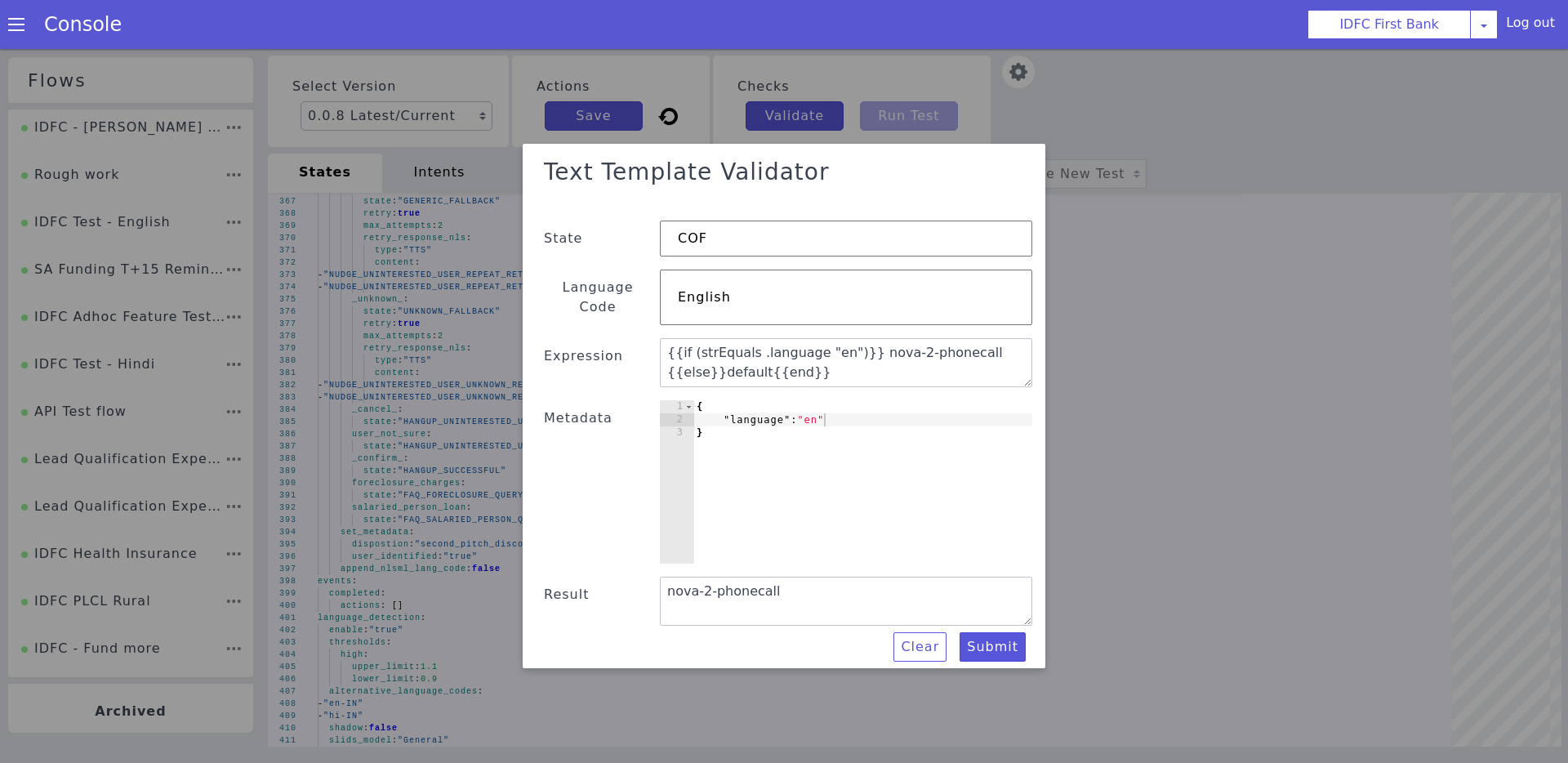
click at [816, 412] on div "{ "language" : "en" }" at bounding box center [665, 401] width 374 height 373
click at [816, 412] on div "{ "language" : "en" }" at bounding box center [862, 497] width 339 height 189
type textarea ""language": "hi""
click at [989, 635] on button "Submit" at bounding box center [992, 650] width 66 height 29
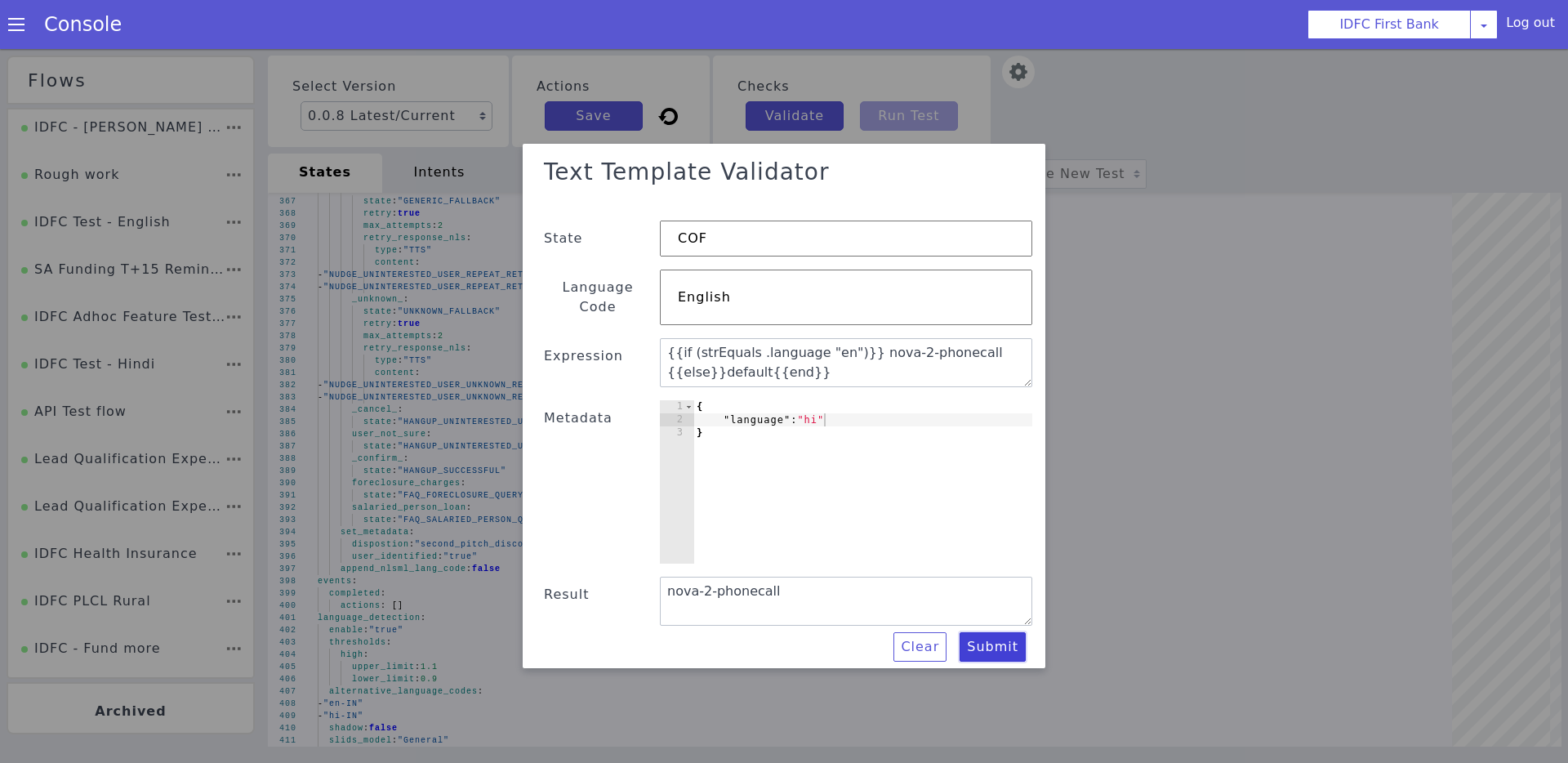
type textarea "default"
click at [816, 410] on div "{ "language" : "hi" }" at bounding box center [862, 497] width 339 height 189
type textarea ""language": "en""
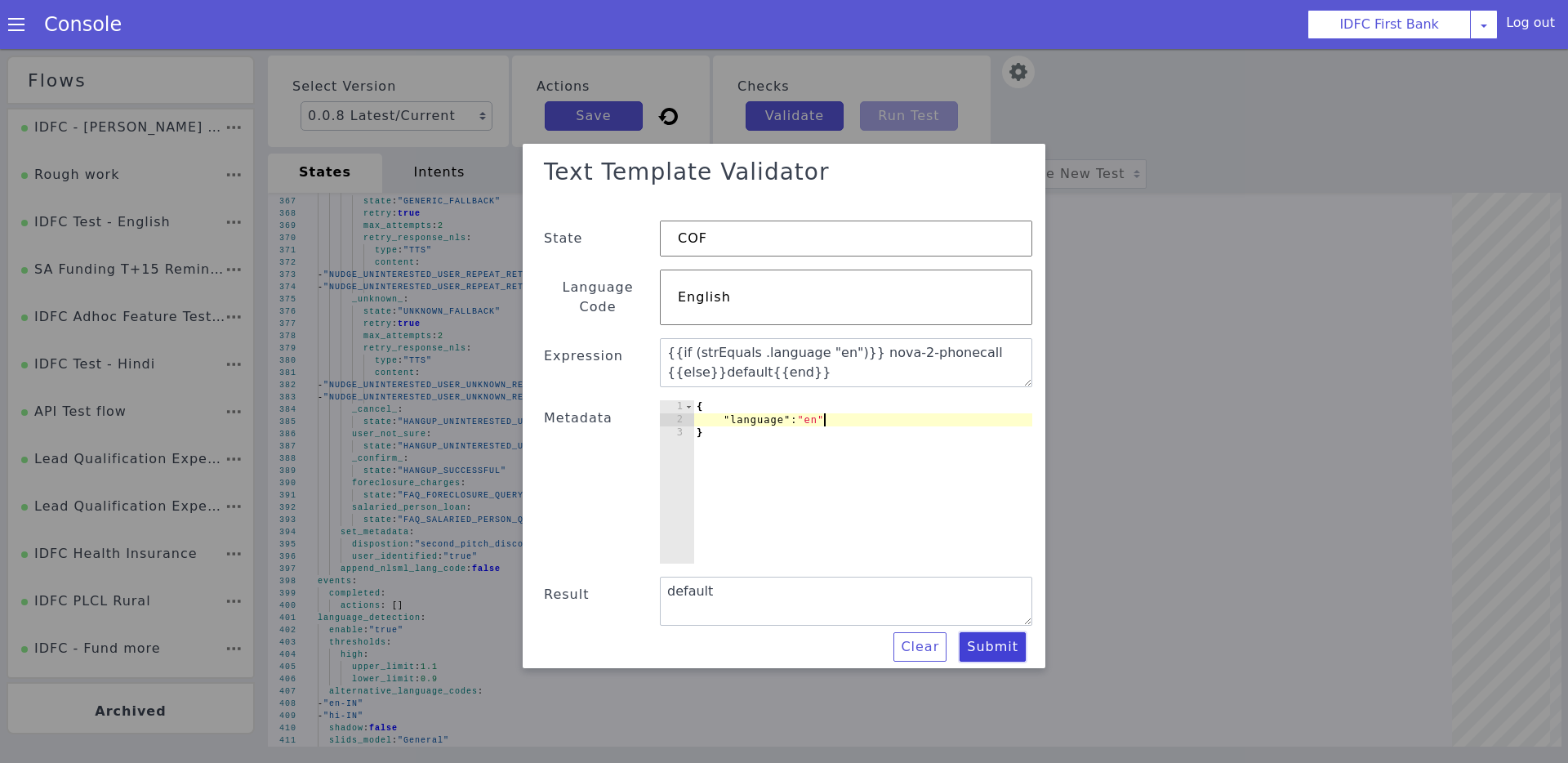
click at [1012, 638] on button "Submit" at bounding box center [992, 650] width 66 height 29
type textarea "nova-2-phonecall"
click at [818, 364] on textarea "{{if (strEquals .language "en")}} nova-2-phonecall {{else}}default{{end}}" at bounding box center [846, 366] width 372 height 49
paste textarea "deepgram {{else}}google"
type textarea "{{if (strEquals .language "en")}} deepgram {{else}}google{{end}}"
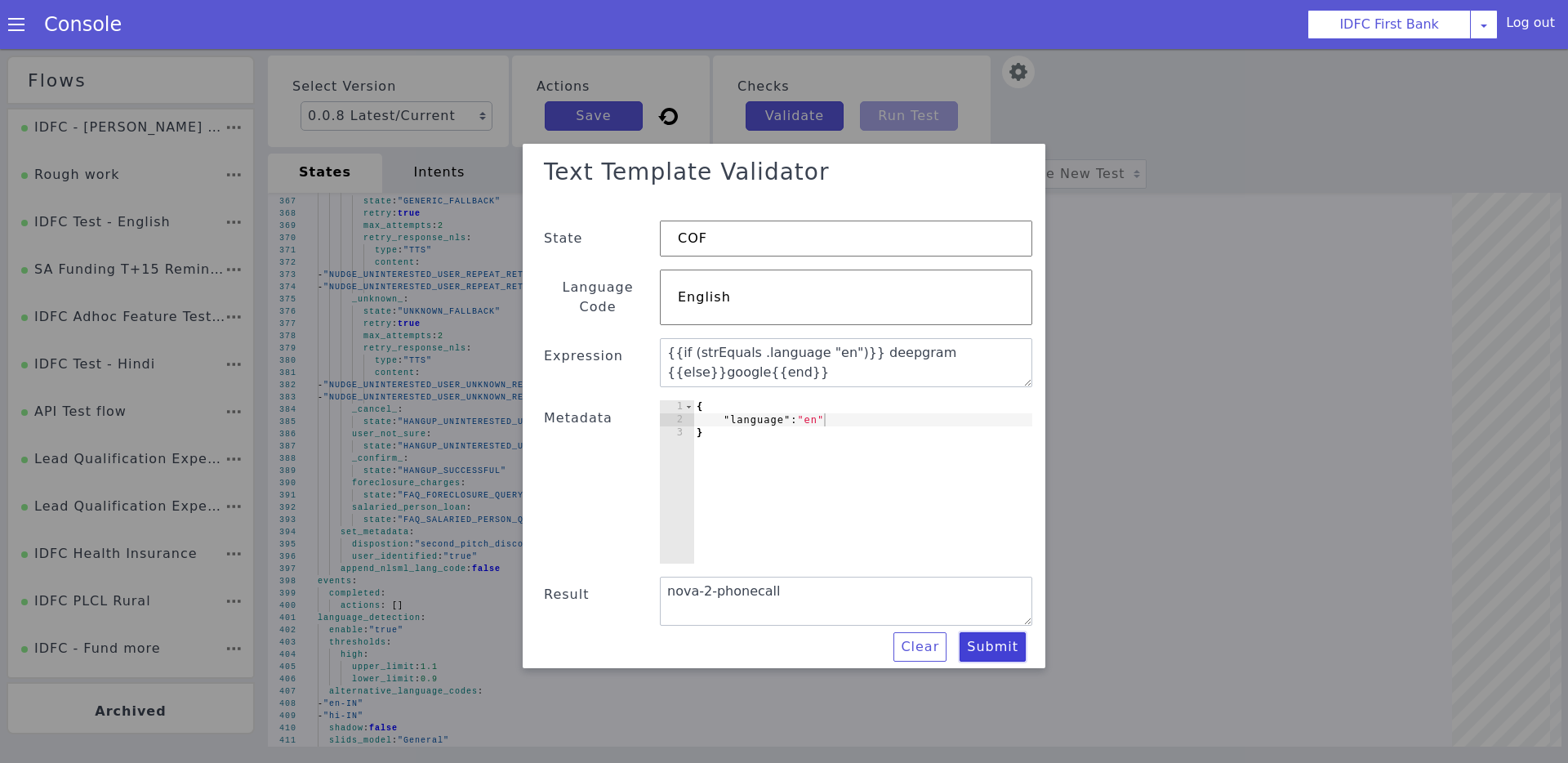
click at [994, 636] on button "Submit" at bounding box center [992, 650] width 66 height 29
type textarea "deepgram"
click at [816, 414] on div "{ "language" : "en" }" at bounding box center [862, 497] width 339 height 189
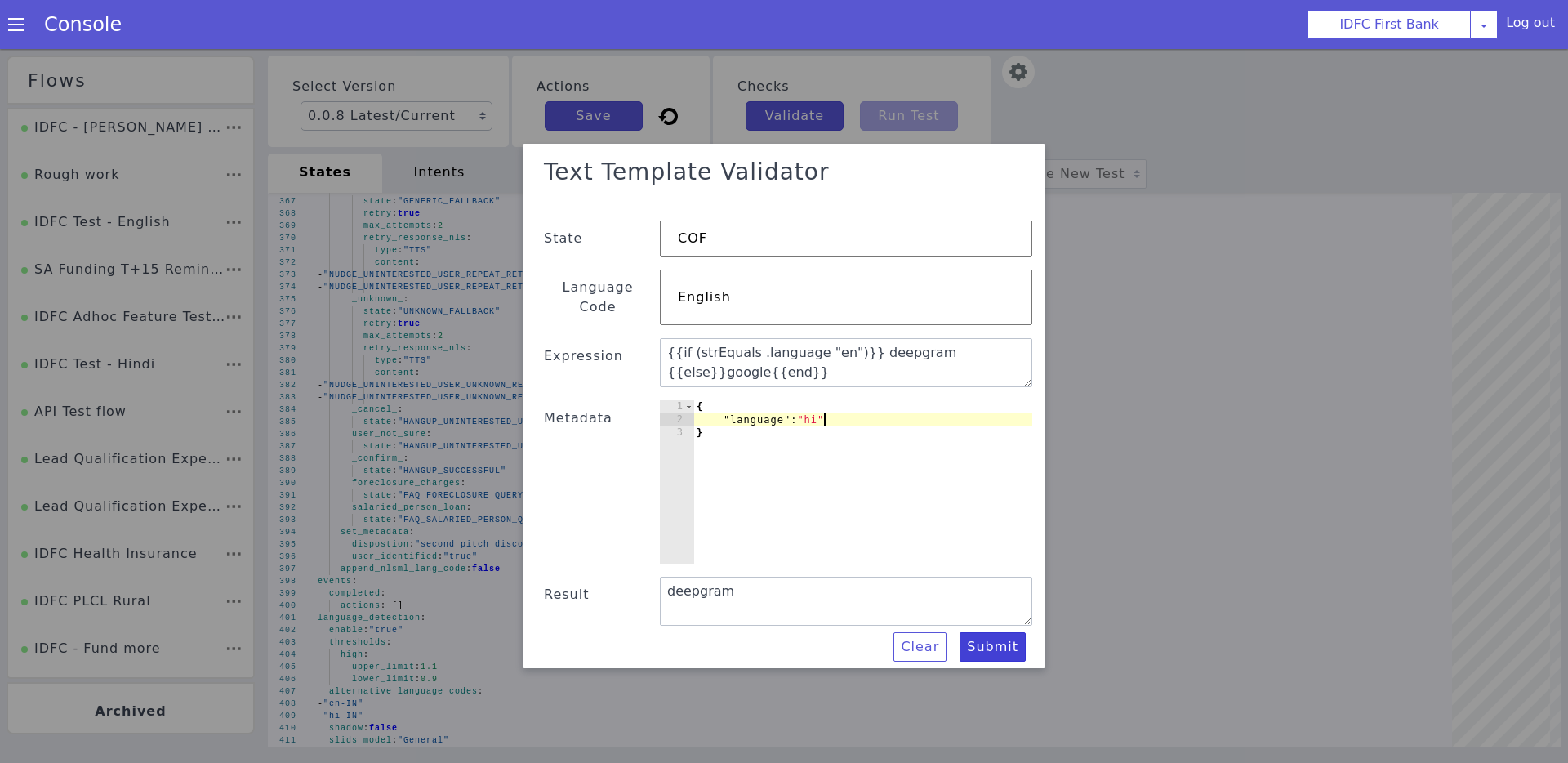
type textarea ""language": "hi""
click at [999, 635] on button "Submit" at bounding box center [992, 650] width 66 height 29
type textarea "google"
click at [809, 365] on textarea "{{if (strEquals .language "en")}} deepgram {{else}}google{{end}}" at bounding box center [846, 366] width 372 height 49
click at [442, 395] on div at bounding box center [784, 408] width 1568 height 714
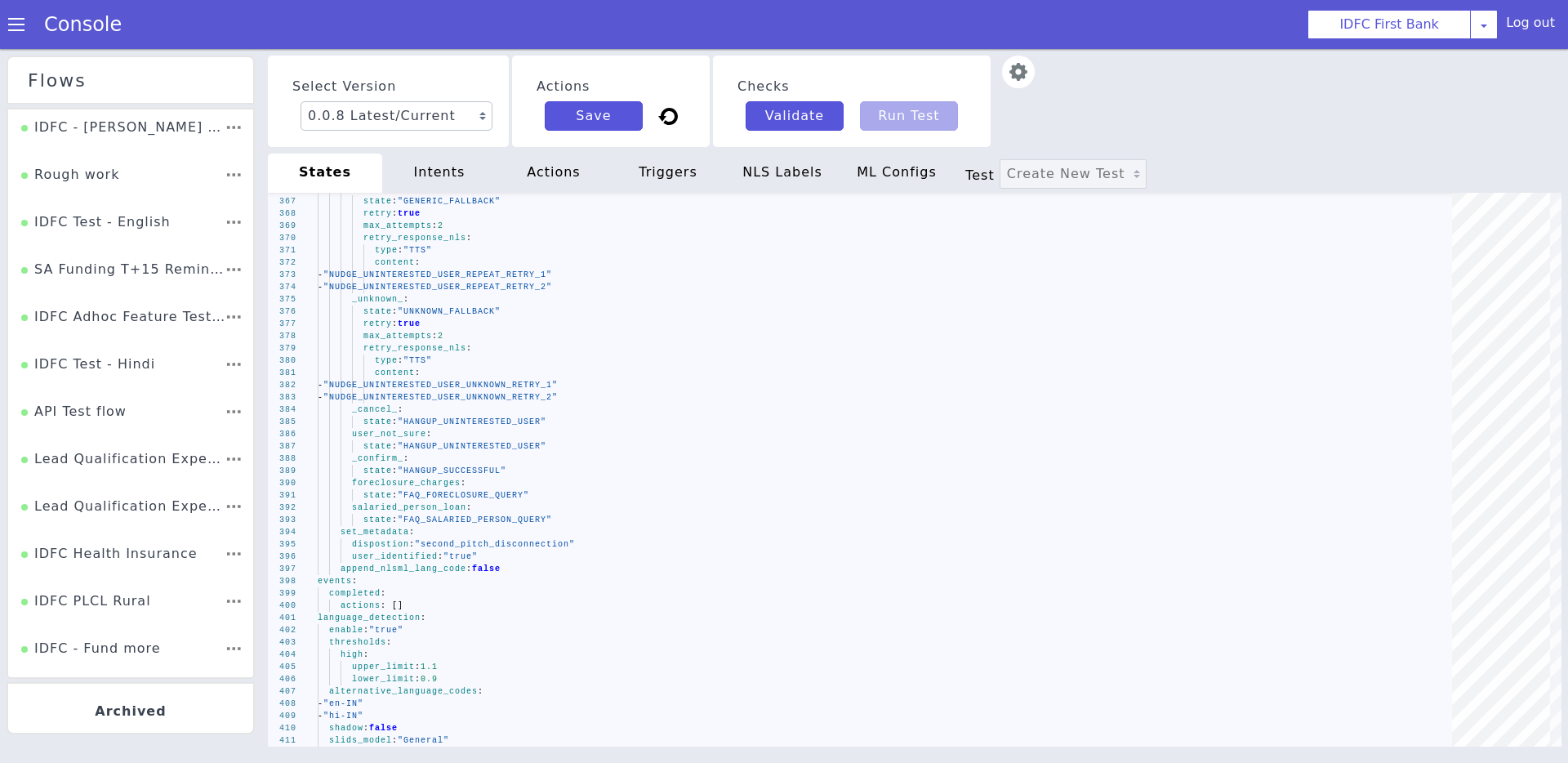
click at [1184, 73] on div "Select Version 0.0.8 Latest/Current 0.0.7 0.0.6 0.0.5 0.0.4 0.0.3 0.0.2 0.0.1 A…" at bounding box center [914, 101] width 1293 height 92
click at [105, 604] on div "IDFC PLCL Rural" at bounding box center [86, 606] width 130 height 31
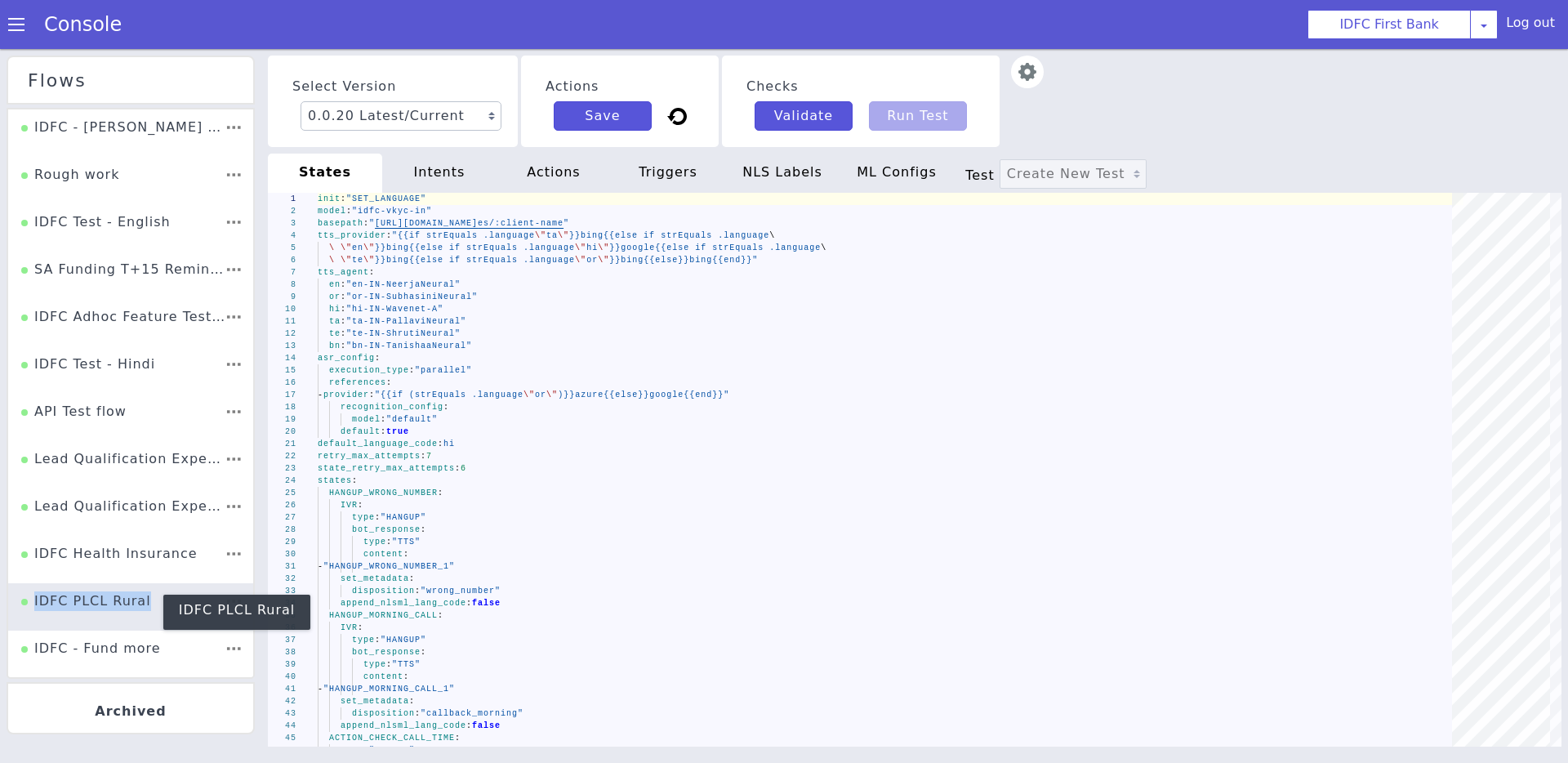
drag, startPoint x: 145, startPoint y: 600, endPoint x: 36, endPoint y: 600, distance: 109.0
click at [36, 600] on li "IDFC PLCL Rural IDFC PLCL Rural" at bounding box center [130, 606] width 245 height 48
copy div "IDFC PLCL Rural"
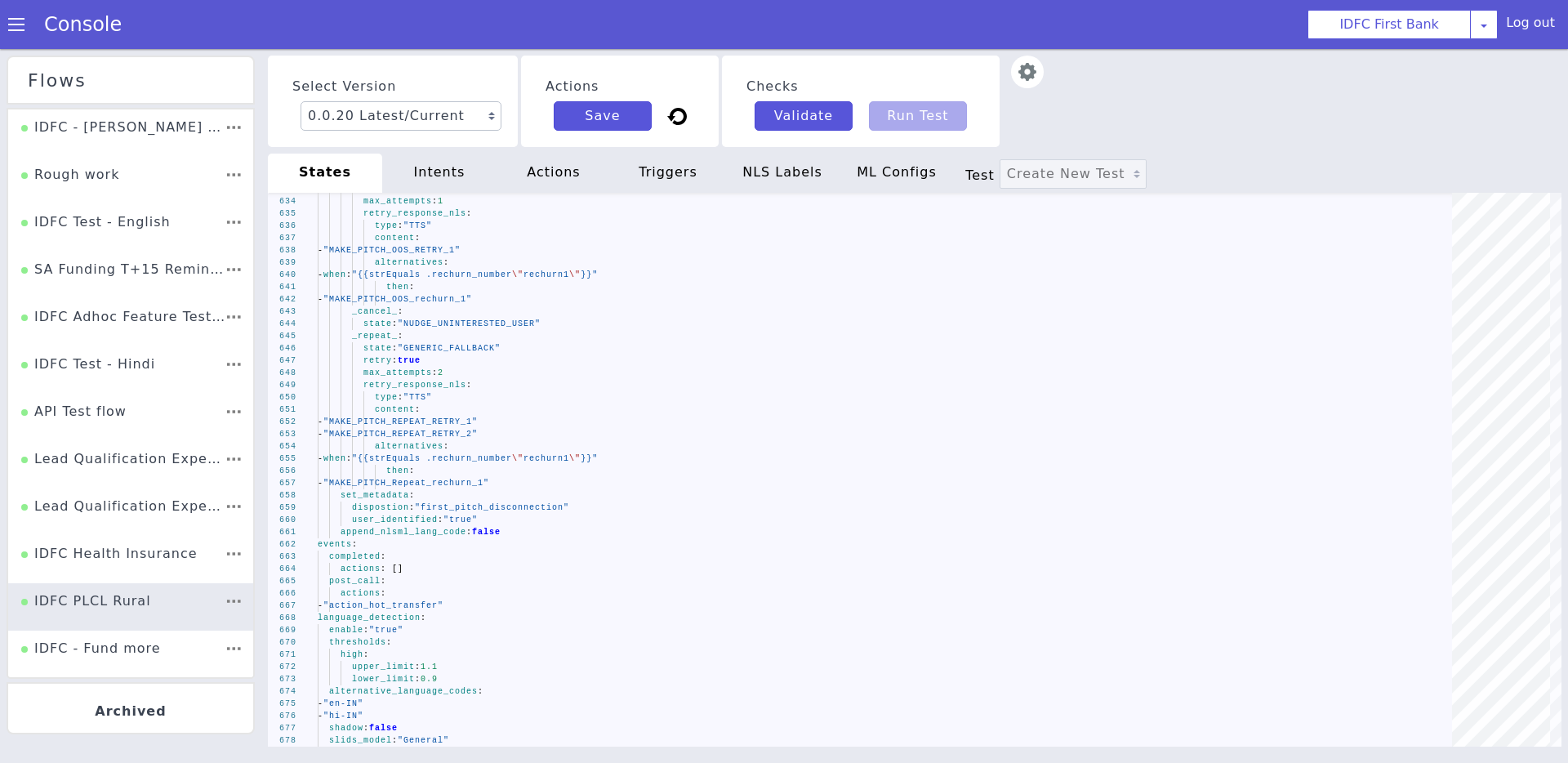
scroll to position [1486, 0]
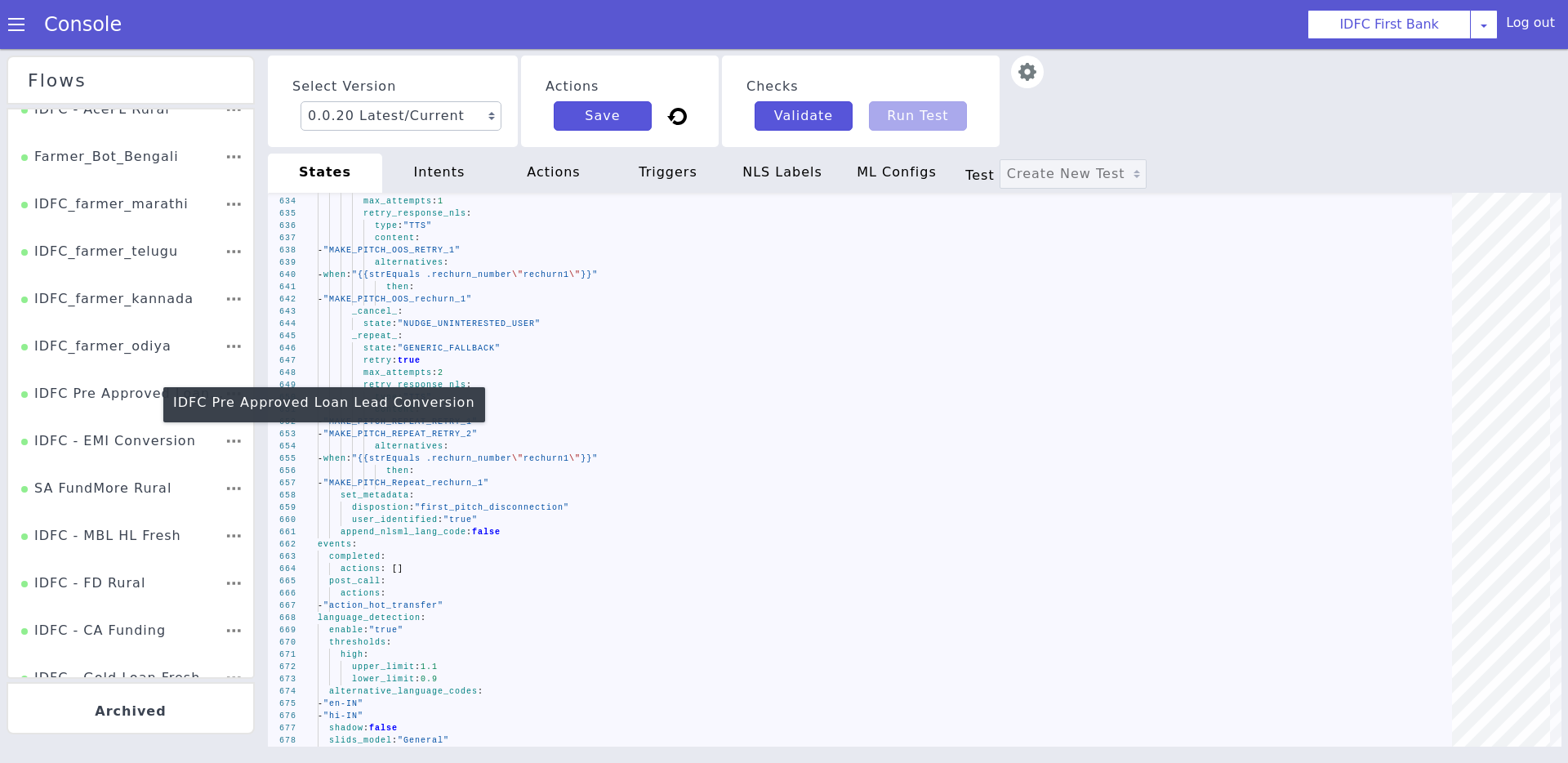
click at [124, 358] on div "IDFC Pre Approved Loan Lead Conversion" at bounding box center [127, 332] width 206 height 51
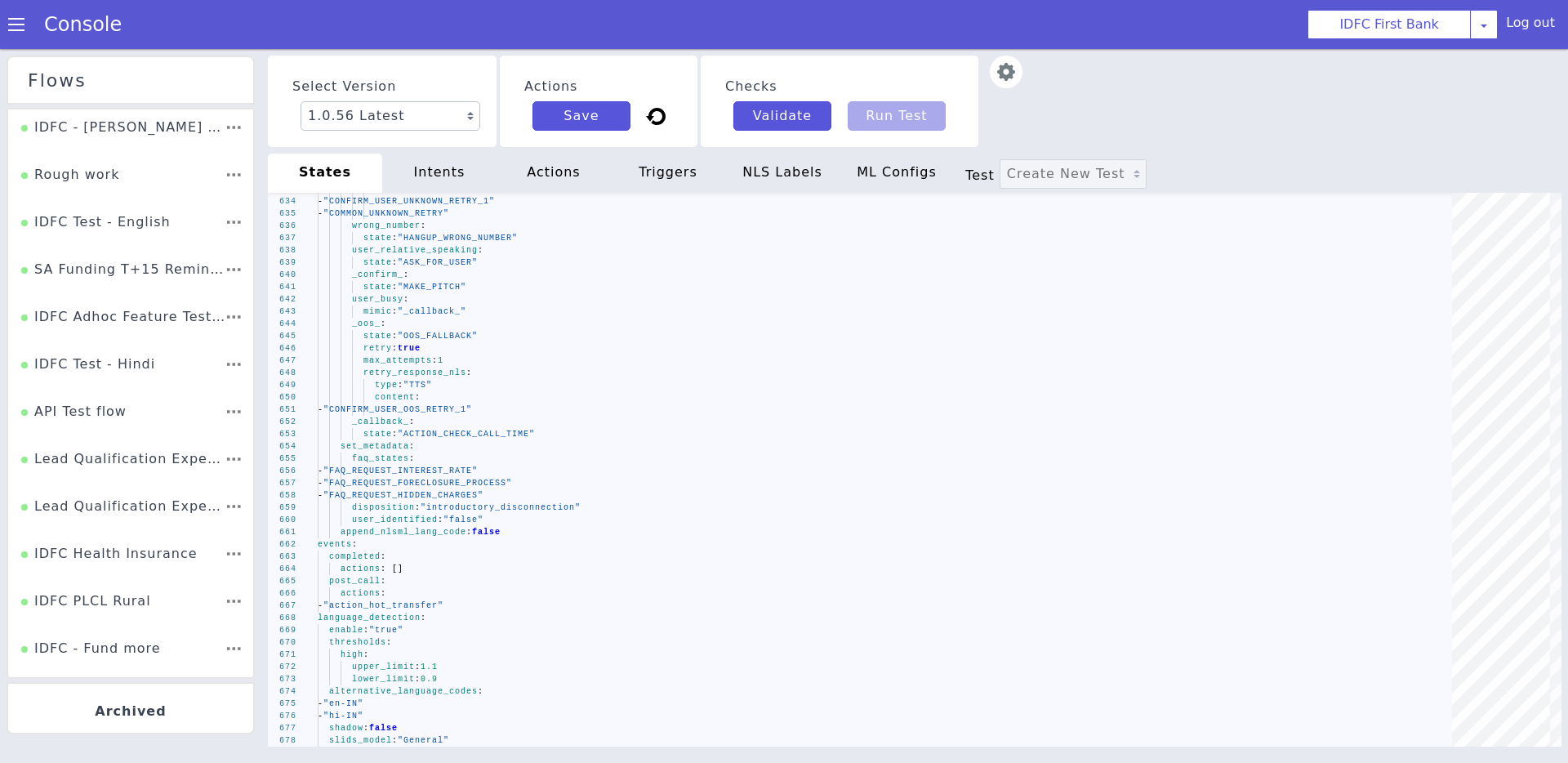
scroll to position [1486, 0]
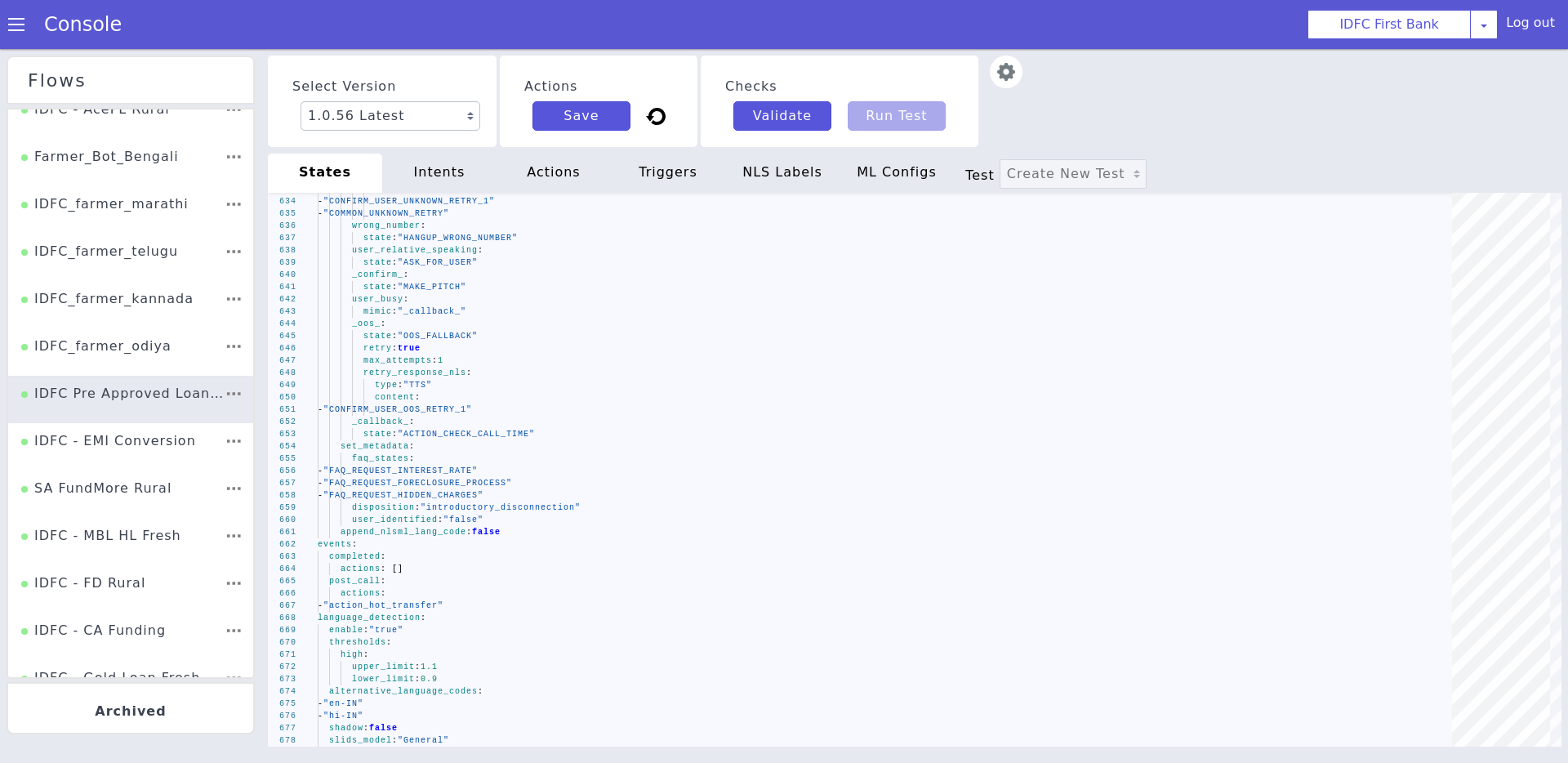
click at [233, 390] on div at bounding box center [233, 400] width 16 height 31
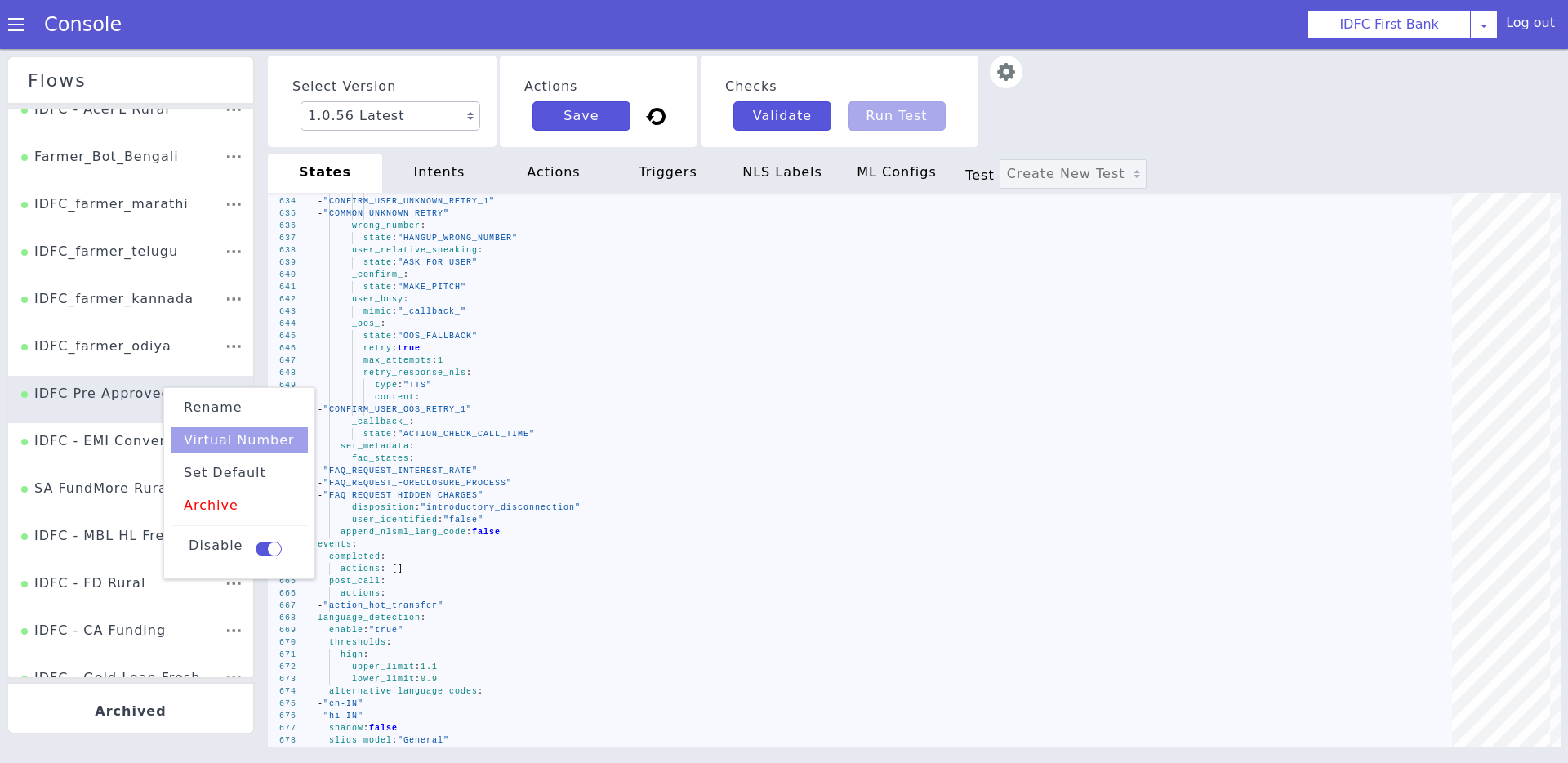
click at [249, 439] on li "Virtual Number" at bounding box center [239, 444] width 138 height 26
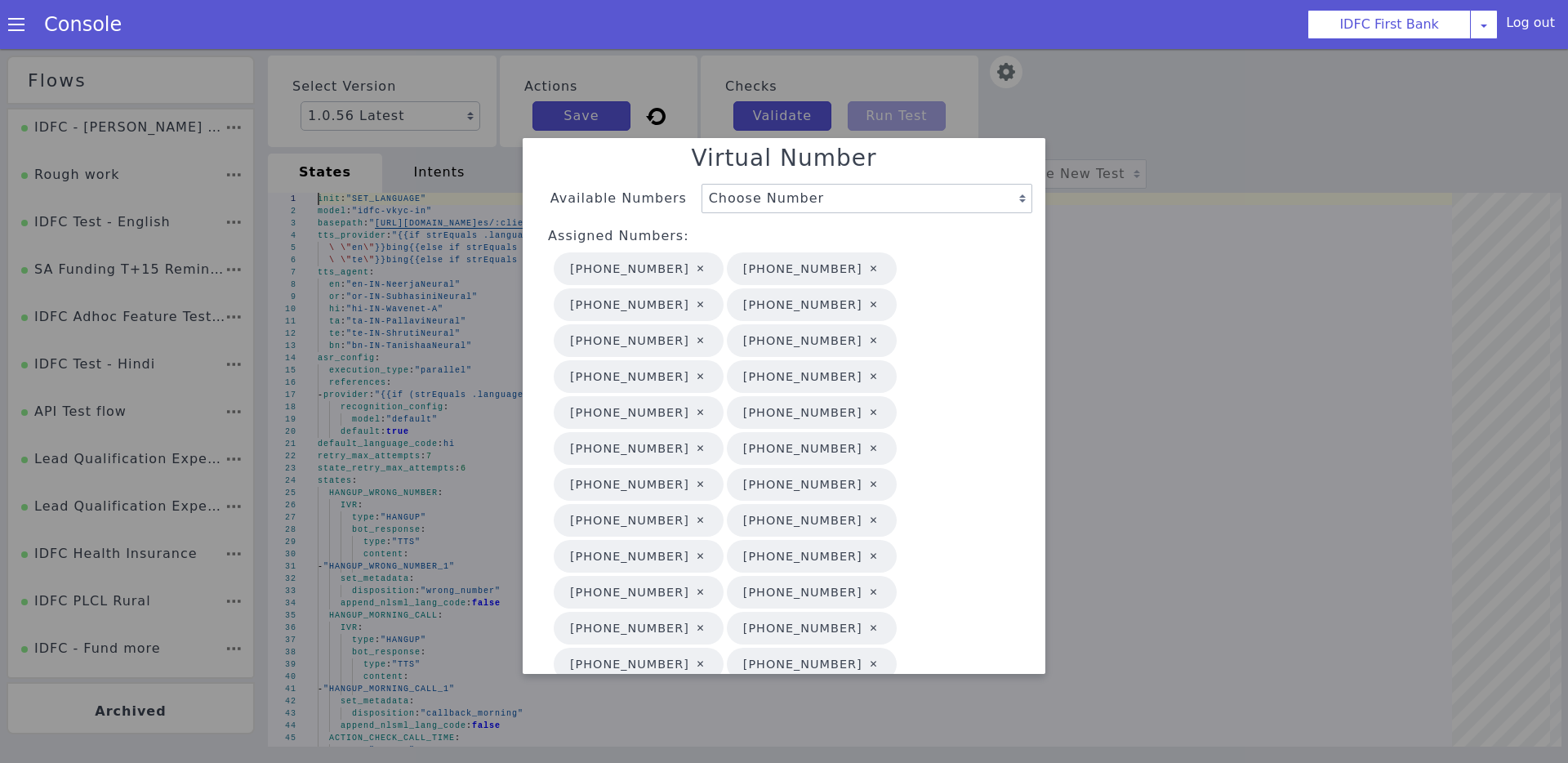
click at [1136, 275] on div at bounding box center [784, 408] width 1568 height 714
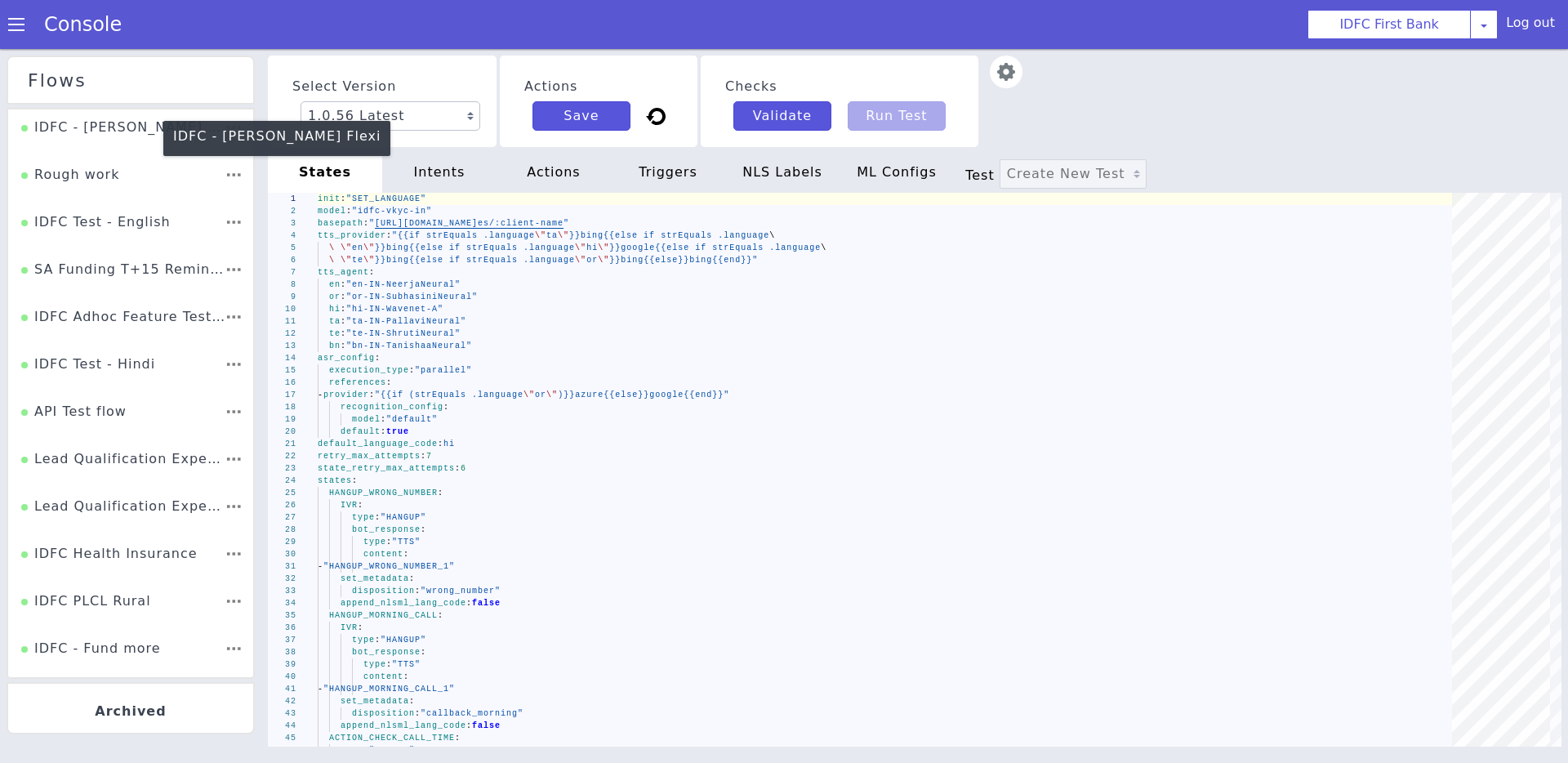
click at [122, 125] on div "IDFC - [PERSON_NAME] Flexi" at bounding box center [123, 133] width 203 height 31
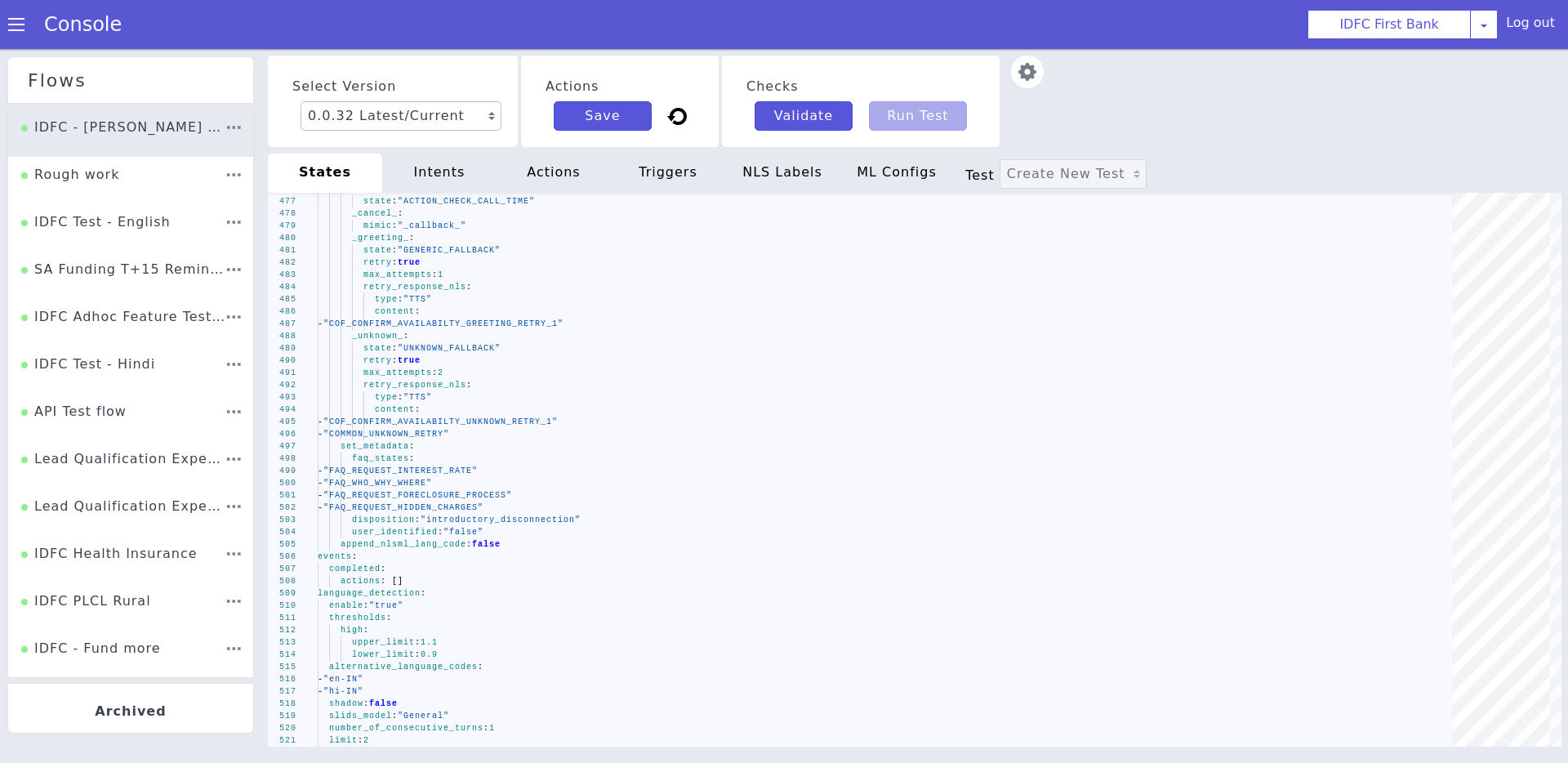
click at [233, 125] on div at bounding box center [233, 133] width 16 height 31
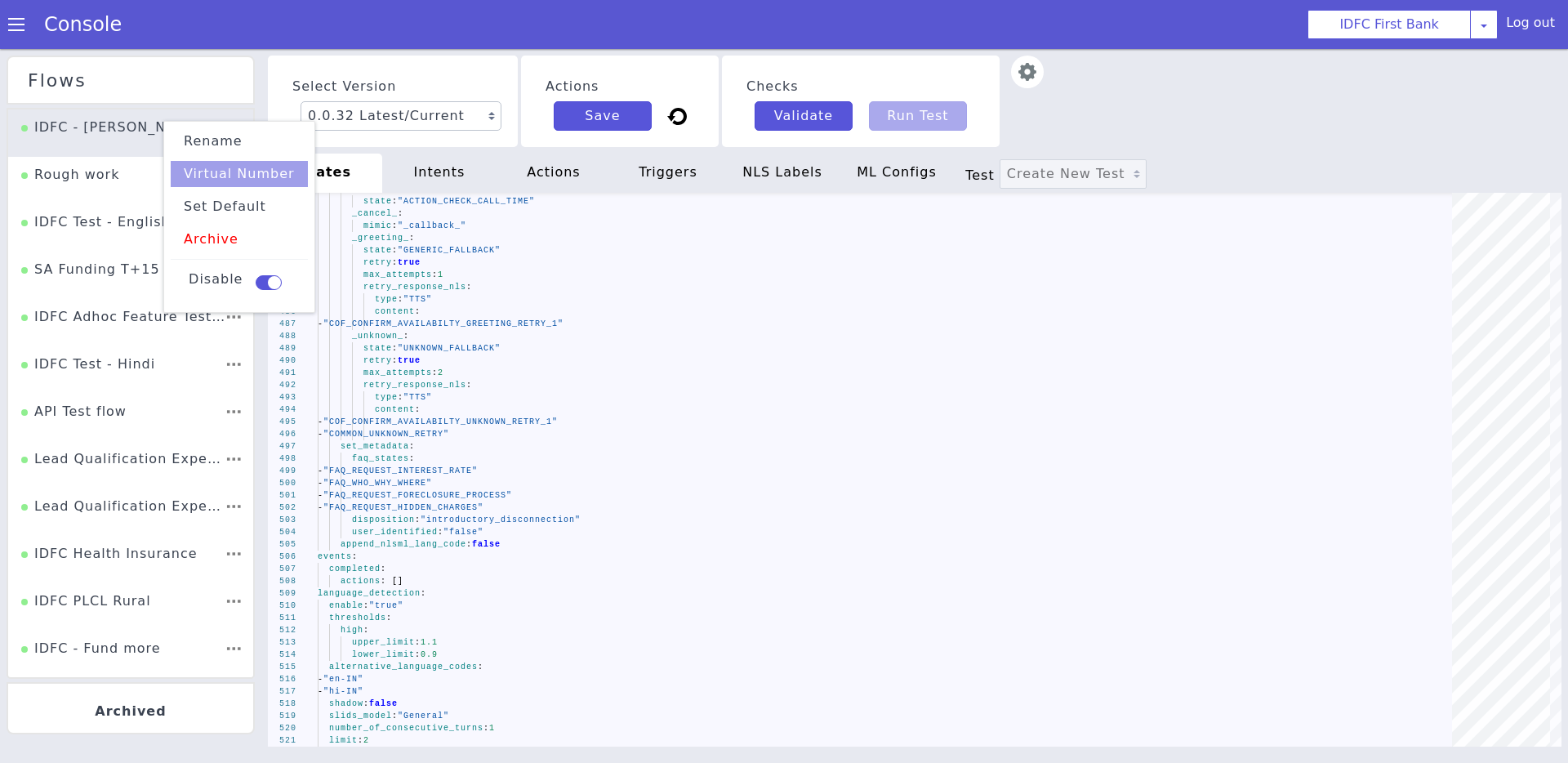
click at [253, 178] on li "Virtual Number" at bounding box center [239, 177] width 138 height 26
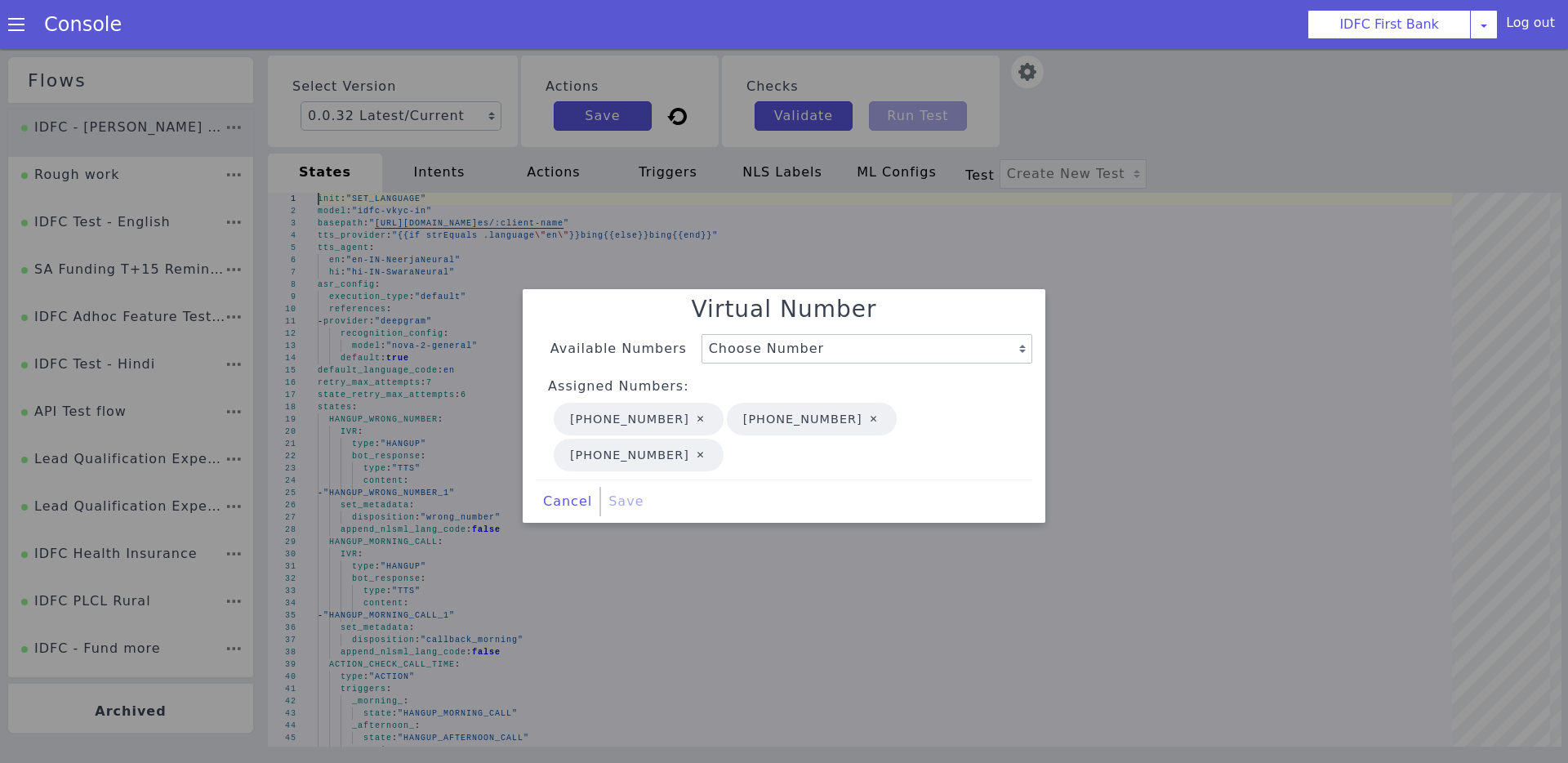
click at [722, 619] on div at bounding box center [784, 408] width 1568 height 714
